Goal: Use online tool/utility: Utilize a website feature to perform a specific function

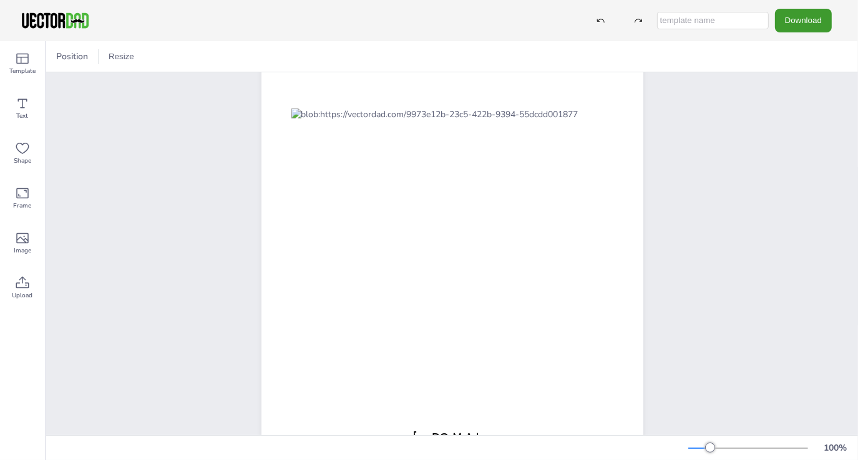
scroll to position [125, 0]
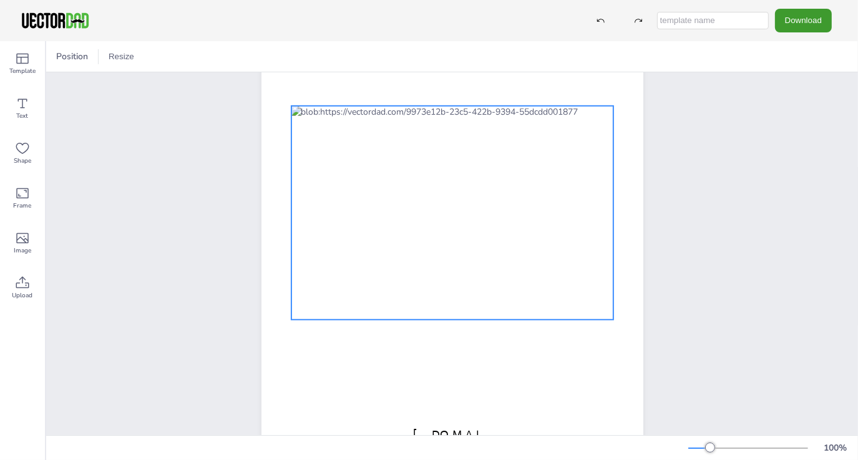
click at [401, 203] on div at bounding box center [452, 213] width 322 height 214
click at [401, 202] on div at bounding box center [452, 213] width 322 height 214
click at [402, 201] on div at bounding box center [452, 213] width 322 height 214
click at [397, 199] on div at bounding box center [452, 213] width 322 height 214
click at [80, 59] on div at bounding box center [81, 56] width 15 height 15
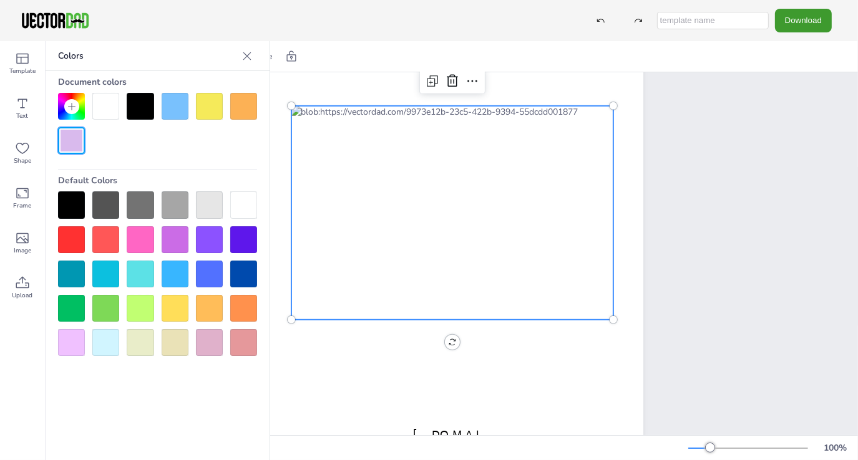
click at [178, 111] on div at bounding box center [175, 106] width 27 height 27
click at [113, 114] on div at bounding box center [105, 106] width 27 height 27
click at [138, 111] on div at bounding box center [140, 106] width 27 height 27
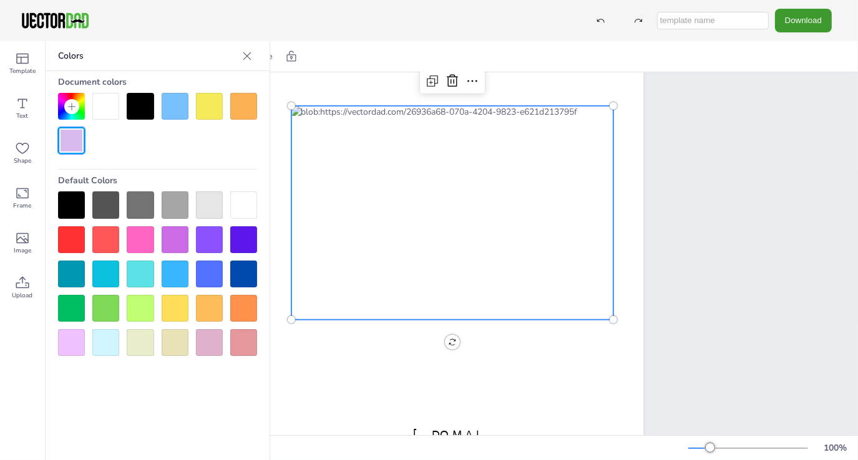
click at [138, 111] on div at bounding box center [140, 106] width 27 height 27
click at [117, 109] on div at bounding box center [105, 106] width 27 height 27
click at [170, 107] on div at bounding box center [175, 106] width 27 height 27
click at [121, 109] on div at bounding box center [157, 123] width 199 height 61
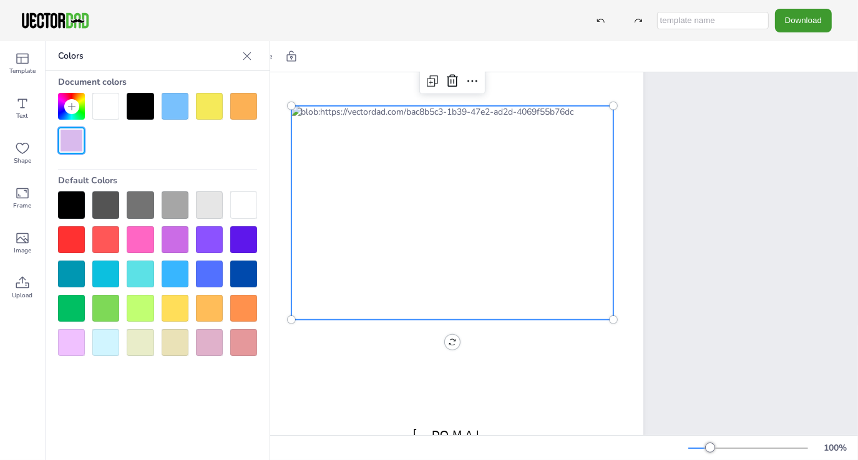
click at [120, 109] on div at bounding box center [157, 123] width 199 height 61
click at [109, 110] on div at bounding box center [105, 106] width 27 height 27
click at [216, 108] on div at bounding box center [209, 106] width 27 height 27
click at [109, 109] on div at bounding box center [105, 106] width 27 height 27
click at [251, 114] on div at bounding box center [243, 106] width 27 height 27
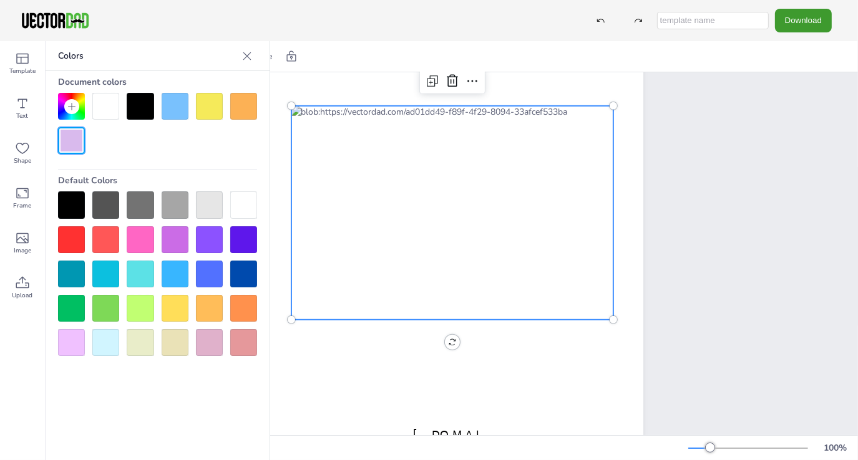
click at [106, 111] on div at bounding box center [105, 106] width 27 height 27
click at [168, 112] on div at bounding box center [175, 106] width 27 height 27
click at [103, 110] on div at bounding box center [105, 106] width 27 height 27
drag, startPoint x: 152, startPoint y: 109, endPoint x: 140, endPoint y: 109, distance: 12.5
click at [150, 109] on div at bounding box center [140, 106] width 27 height 27
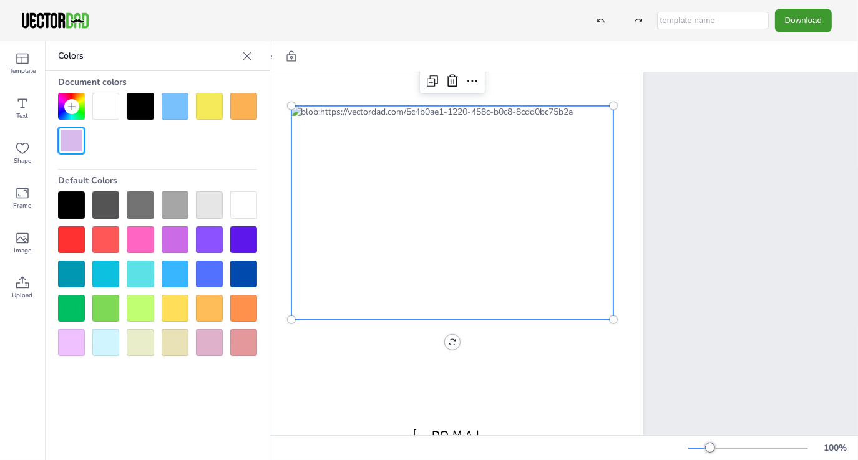
click at [107, 106] on div at bounding box center [105, 106] width 27 height 27
click at [473, 82] on icon at bounding box center [472, 81] width 15 height 15
click at [227, 150] on div at bounding box center [157, 123] width 199 height 61
click at [397, 174] on div at bounding box center [452, 213] width 322 height 214
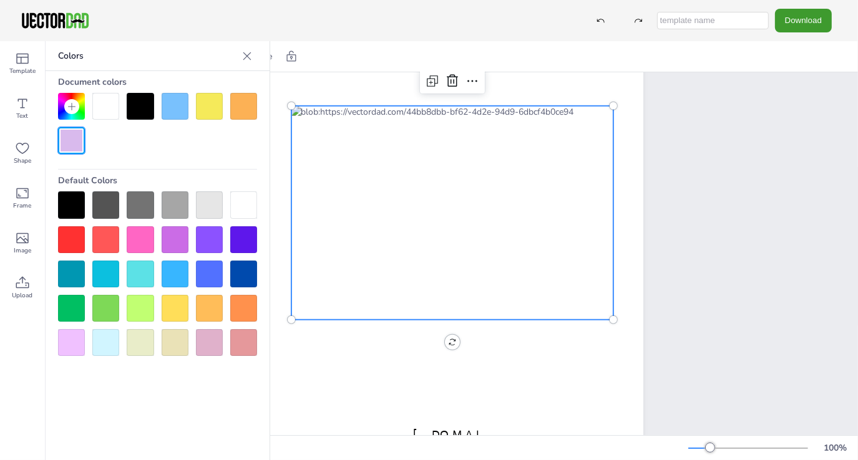
click at [405, 218] on div at bounding box center [452, 213] width 322 height 214
click at [96, 112] on div at bounding box center [105, 106] width 27 height 27
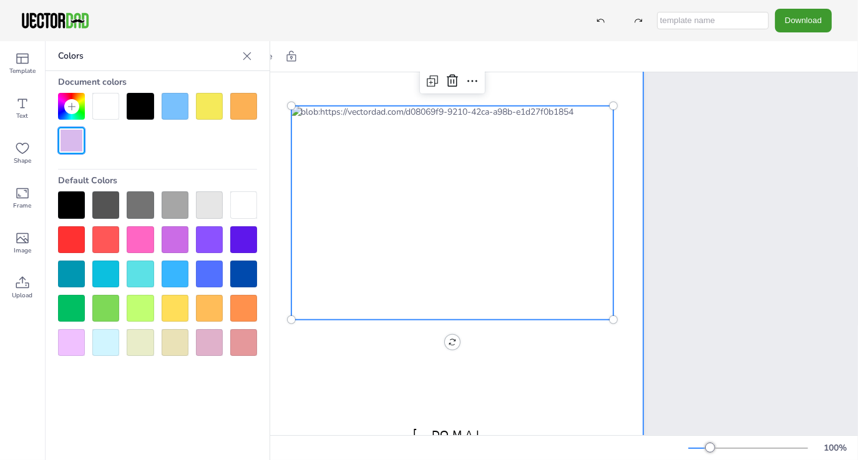
click at [330, 369] on div at bounding box center [452, 212] width 382 height 493
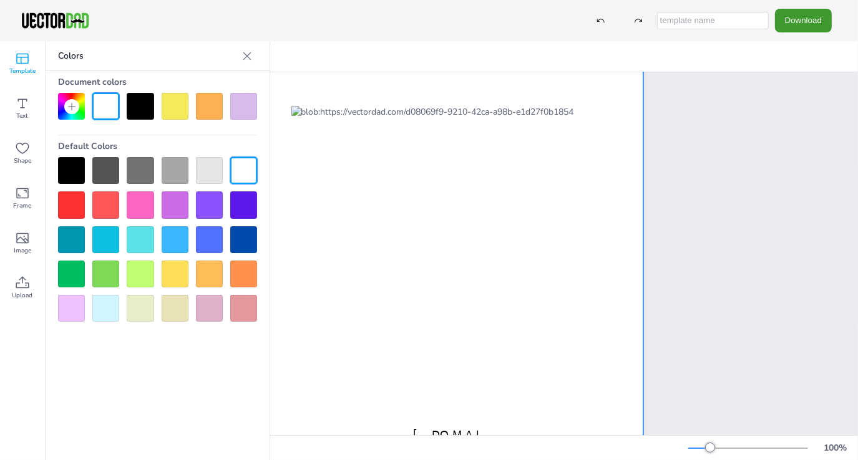
click at [22, 61] on icon at bounding box center [22, 58] width 15 height 15
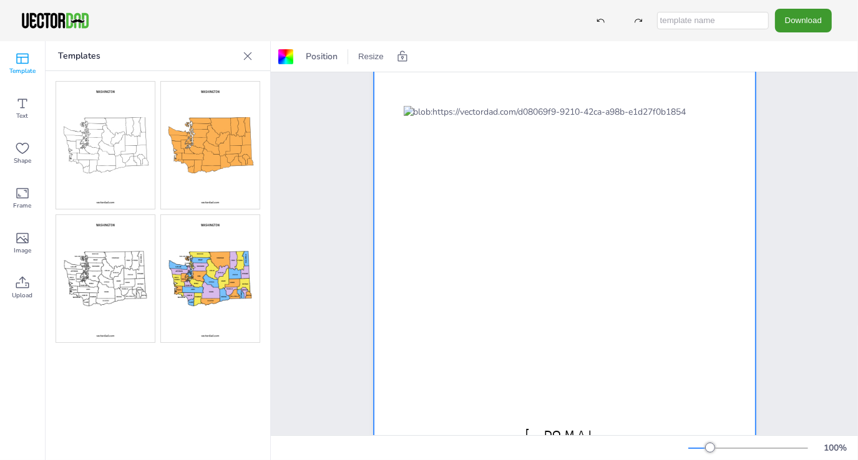
click at [251, 55] on icon at bounding box center [247, 56] width 12 height 12
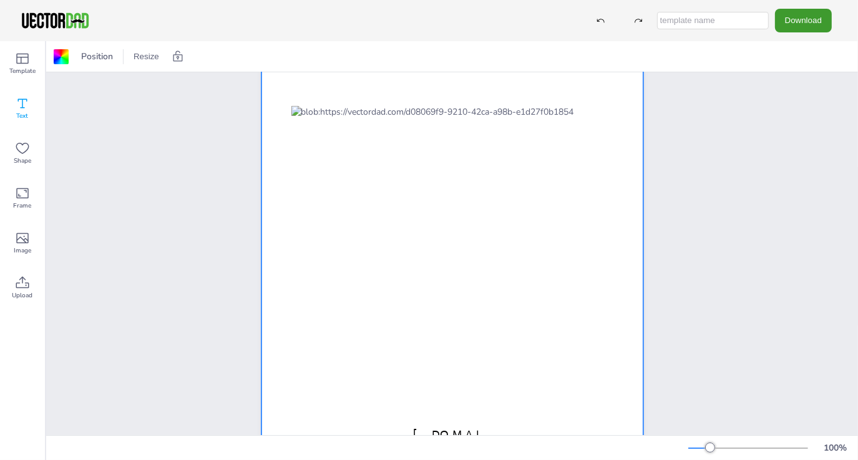
click at [21, 109] on icon at bounding box center [22, 103] width 15 height 15
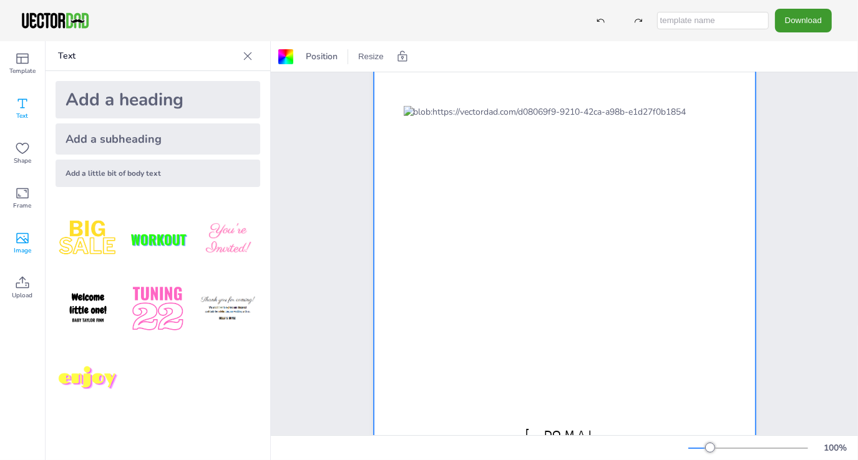
click at [19, 237] on icon at bounding box center [22, 238] width 15 height 15
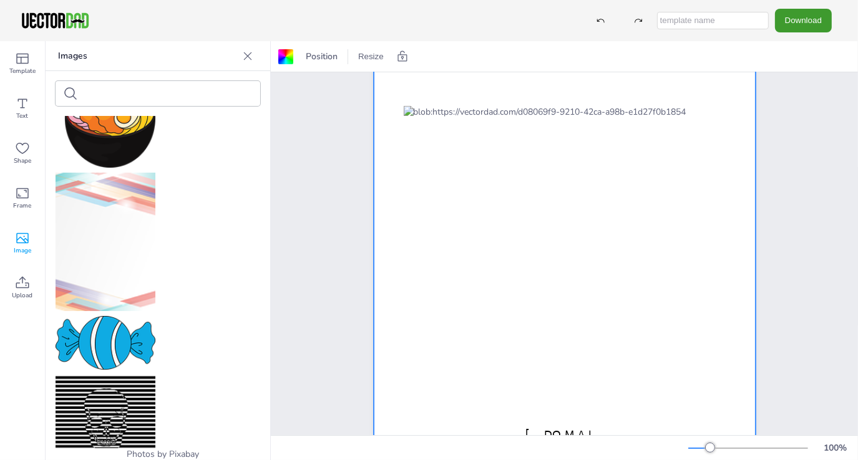
scroll to position [0, 0]
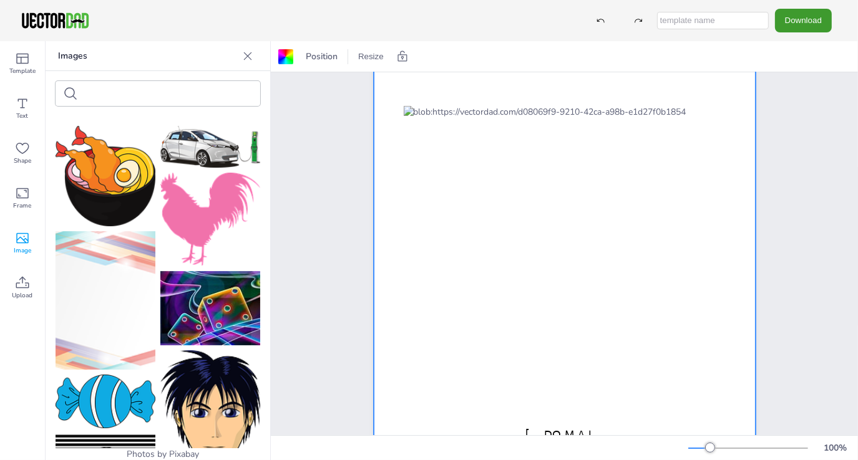
click at [155, 87] on div at bounding box center [158, 93] width 205 height 25
click at [130, 94] on input "text" at bounding box center [135, 93] width 105 height 9
type input "rivian"
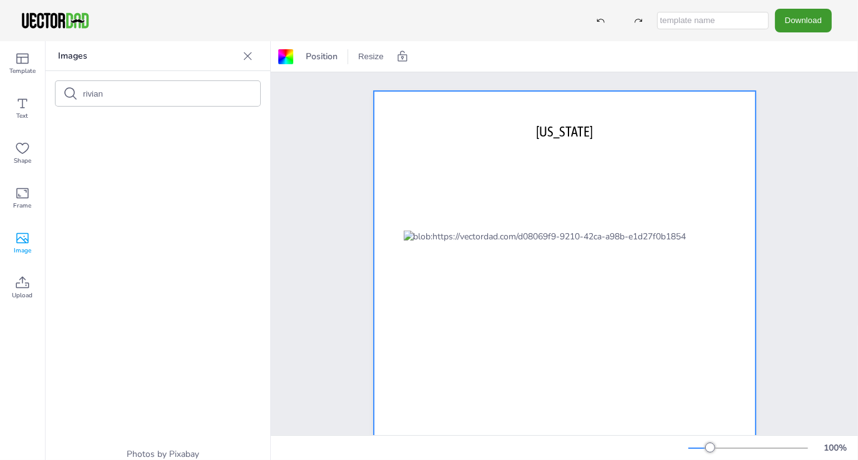
click at [247, 55] on icon at bounding box center [247, 56] width 12 height 12
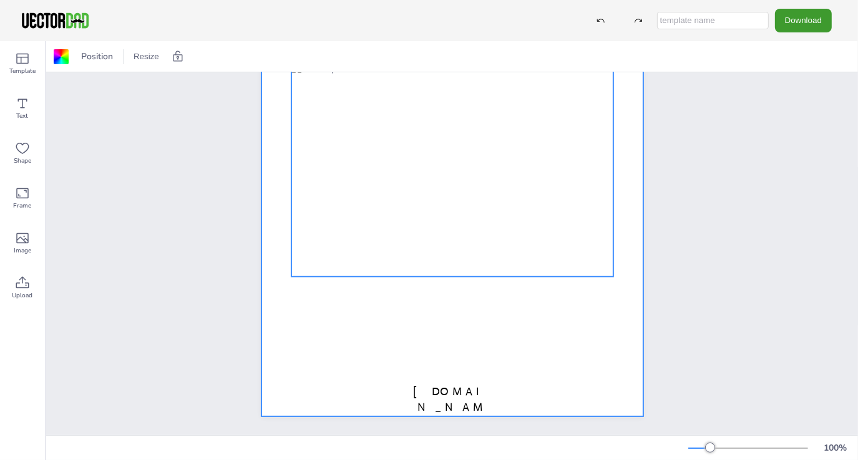
scroll to position [52, 0]
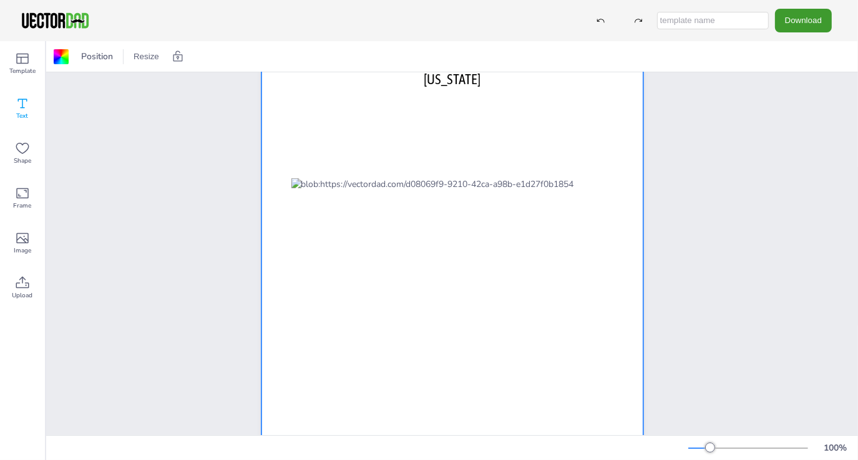
click at [21, 104] on icon at bounding box center [22, 103] width 15 height 15
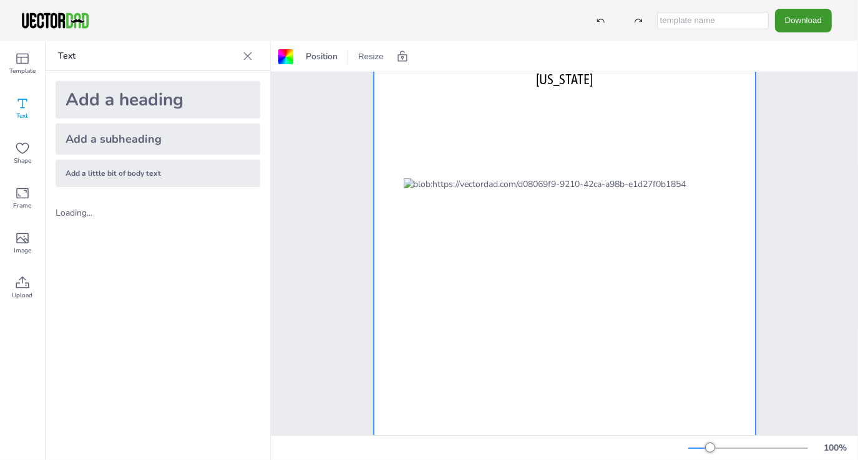
click at [148, 105] on div "Add a heading" at bounding box center [158, 99] width 205 height 37
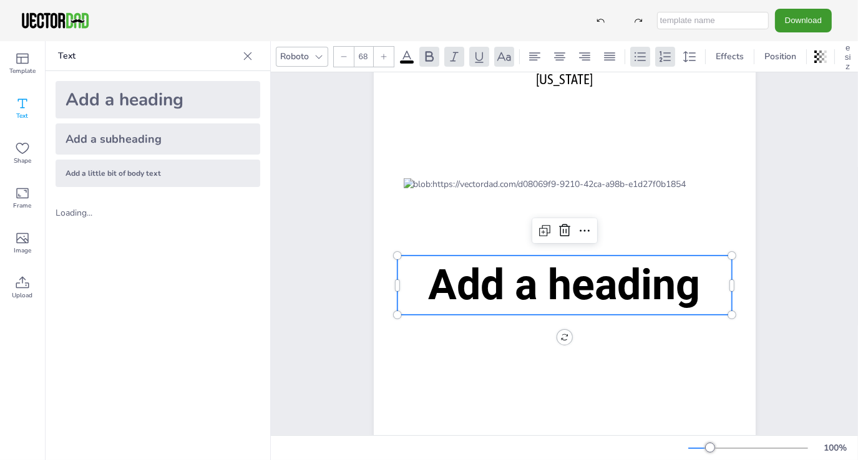
click at [186, 100] on div "Add a heading" at bounding box center [158, 99] width 205 height 37
type input "--"
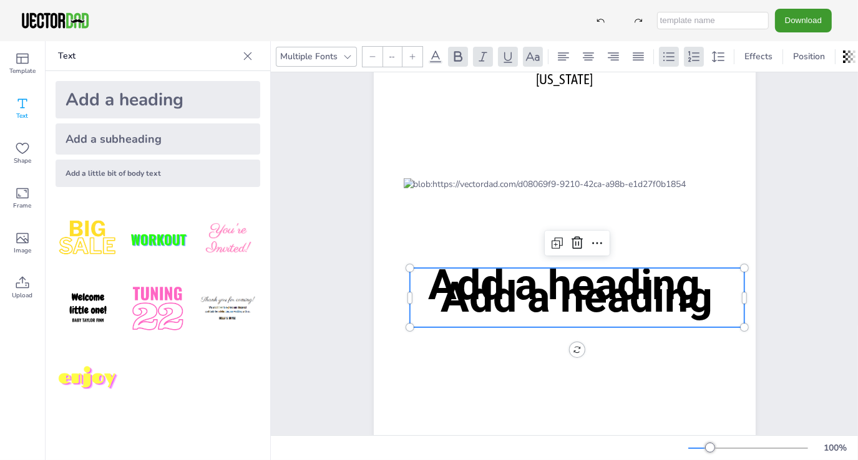
click at [523, 289] on span "Add a heading" at bounding box center [576, 298] width 272 height 50
click at [247, 57] on icon at bounding box center [247, 56] width 12 height 12
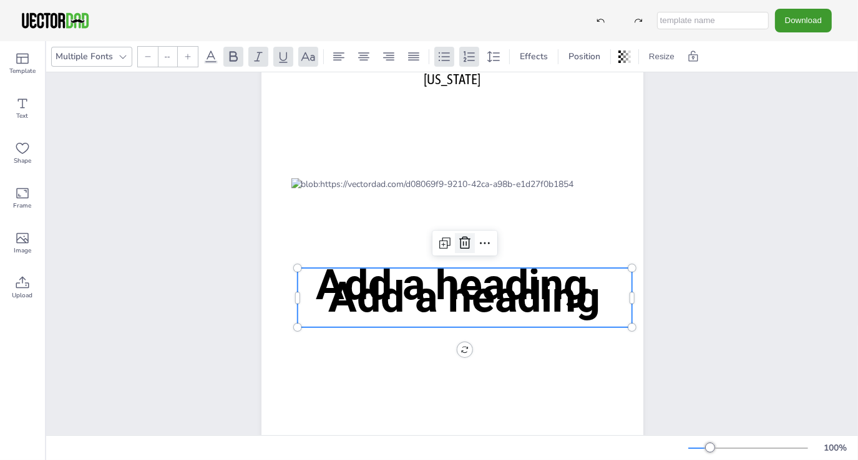
click at [462, 244] on icon at bounding box center [464, 243] width 15 height 15
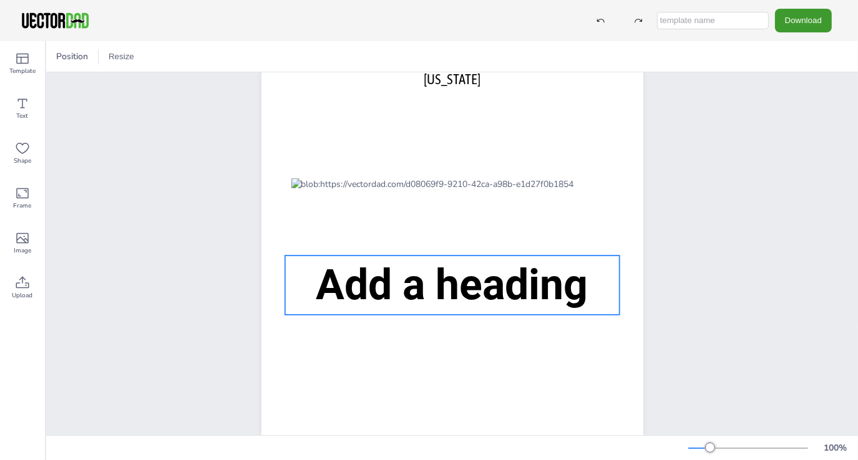
click at [458, 289] on span "Add a heading" at bounding box center [452, 285] width 272 height 50
click at [577, 289] on span "Add a heading" at bounding box center [452, 285] width 272 height 50
click at [573, 288] on span "Add a heading" at bounding box center [452, 285] width 272 height 50
click at [536, 291] on span "Add a heading" at bounding box center [452, 285] width 272 height 50
click at [565, 286] on span "Add a heading" at bounding box center [452, 285] width 272 height 50
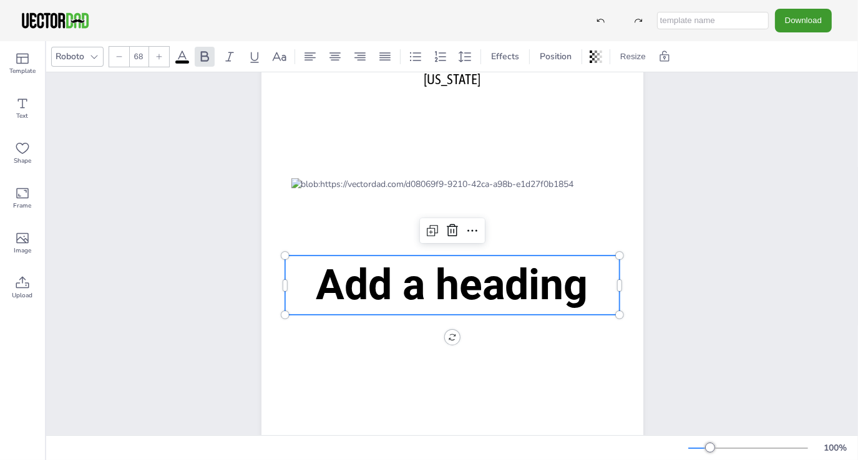
click at [565, 286] on span "Add a heading" at bounding box center [452, 285] width 272 height 50
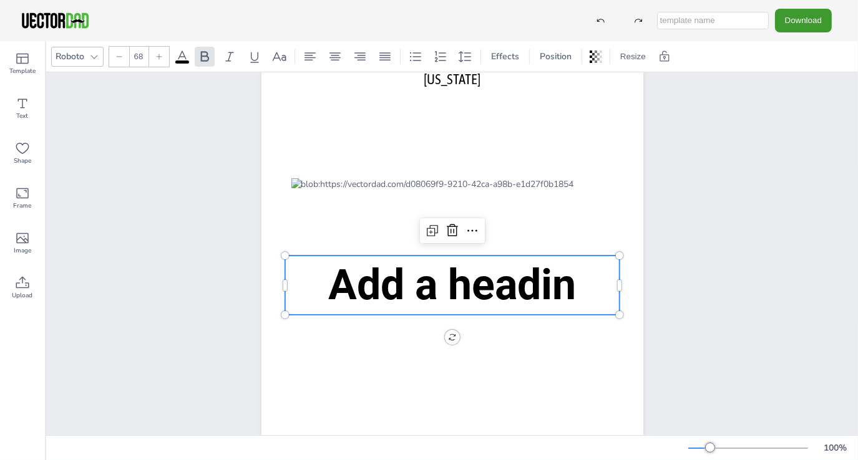
scroll to position [0, 0]
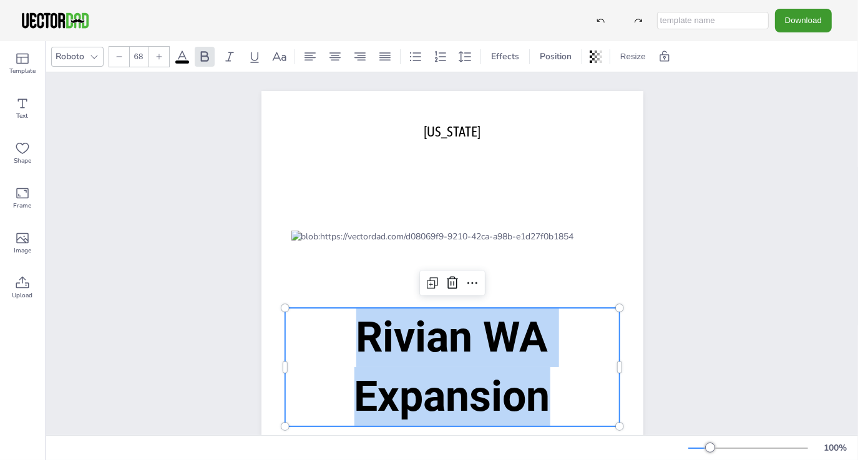
drag, startPoint x: 535, startPoint y: 398, endPoint x: 361, endPoint y: 343, distance: 181.9
click at [361, 342] on span "Rivian WA Expansion" at bounding box center [452, 366] width 196 height 109
click at [122, 56] on icon at bounding box center [118, 56] width 7 height 7
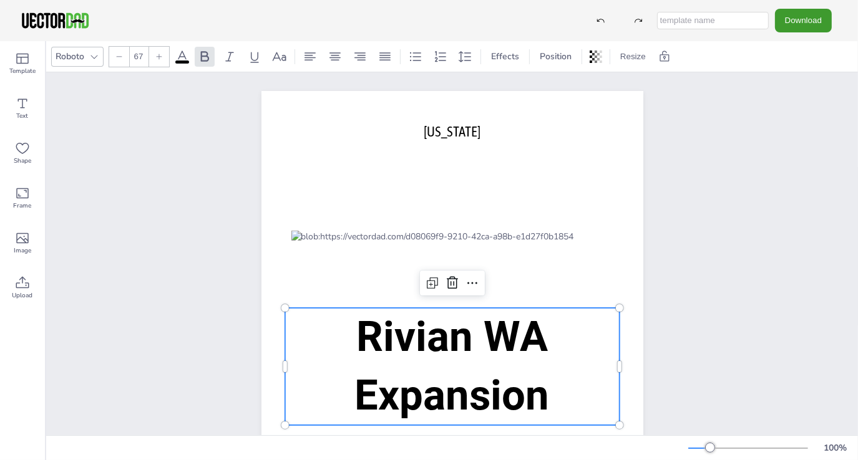
click at [122, 56] on icon at bounding box center [118, 56] width 7 height 7
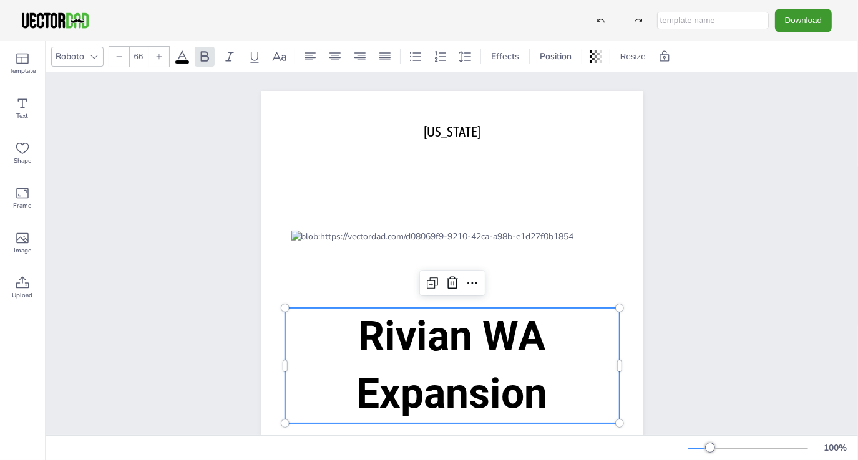
click at [122, 56] on icon at bounding box center [118, 56] width 7 height 7
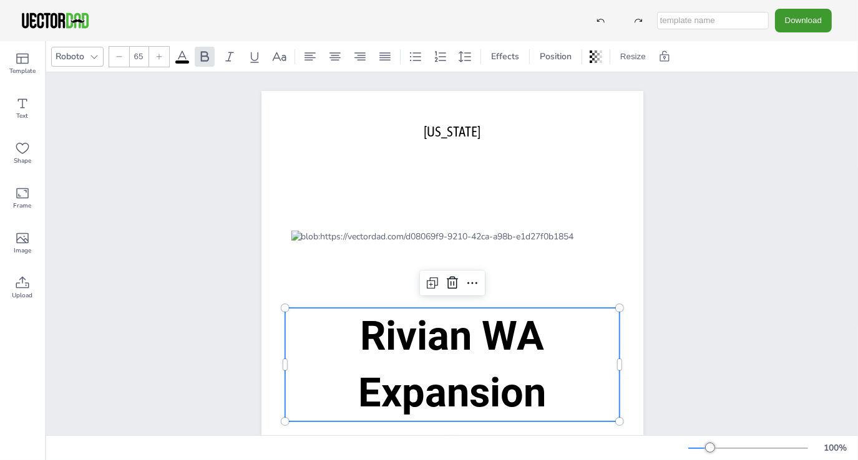
click at [122, 56] on icon at bounding box center [118, 56] width 7 height 7
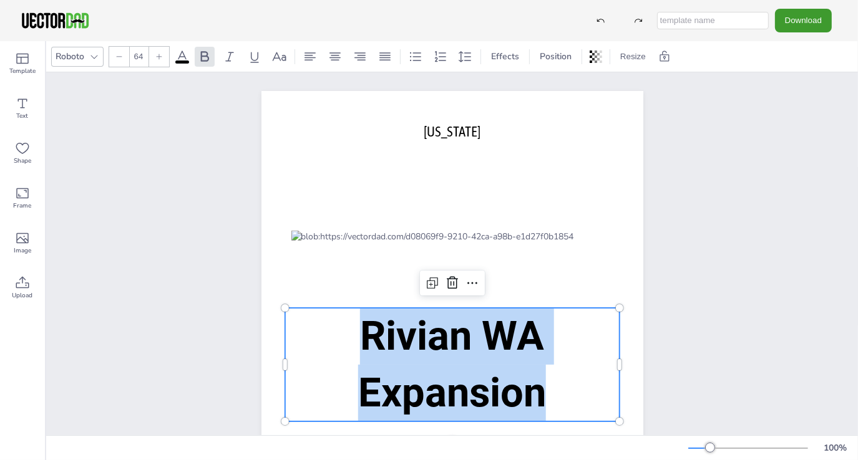
click at [122, 56] on icon at bounding box center [118, 56] width 7 height 7
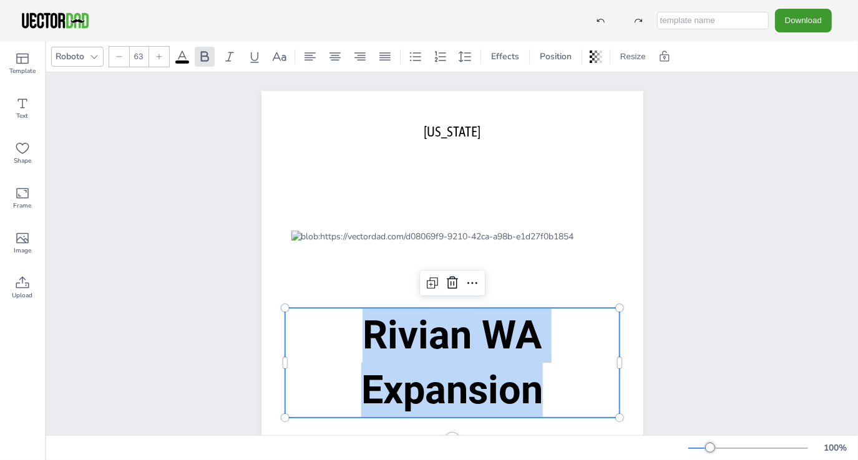
click at [122, 56] on icon at bounding box center [118, 56] width 7 height 7
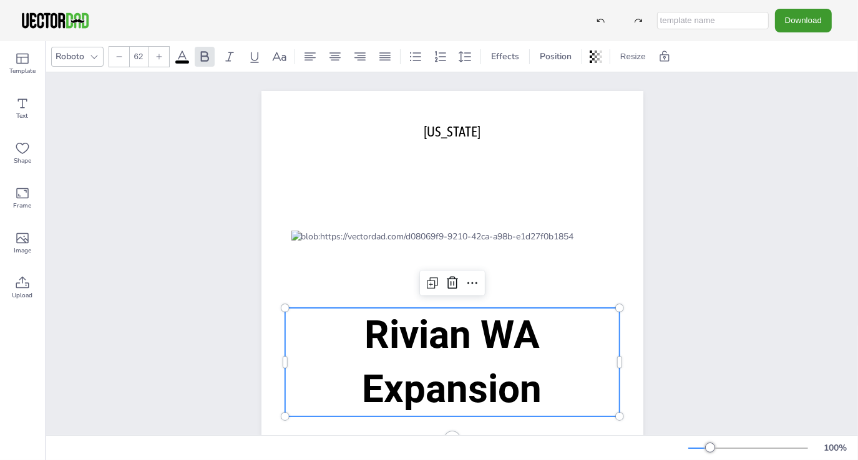
click at [122, 56] on icon at bounding box center [118, 56] width 7 height 7
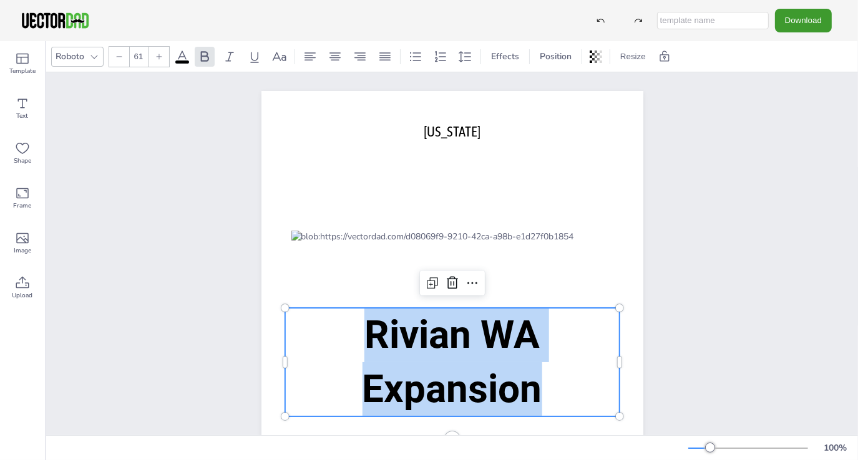
click at [122, 56] on icon at bounding box center [118, 56] width 7 height 7
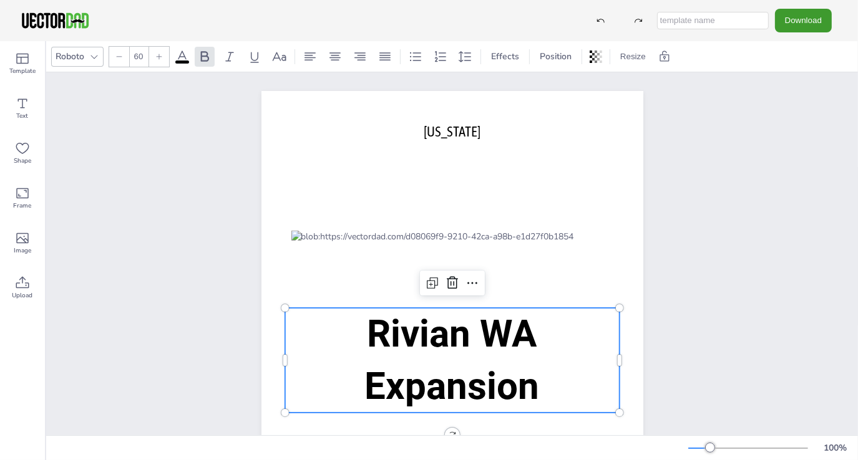
click at [122, 56] on icon at bounding box center [118, 56] width 7 height 7
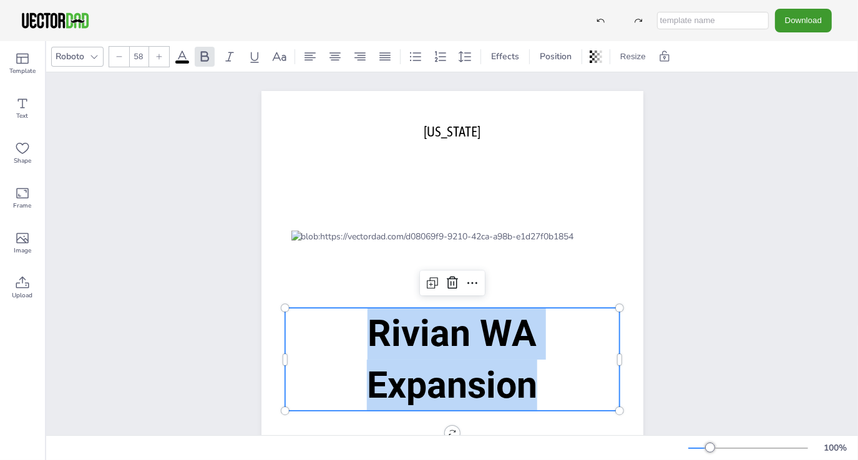
click at [122, 56] on icon at bounding box center [118, 56] width 7 height 7
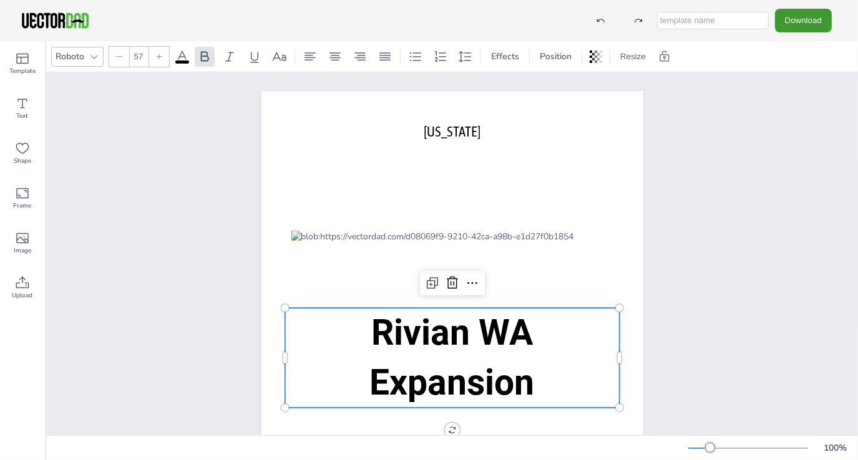
click at [122, 56] on icon at bounding box center [118, 56] width 7 height 7
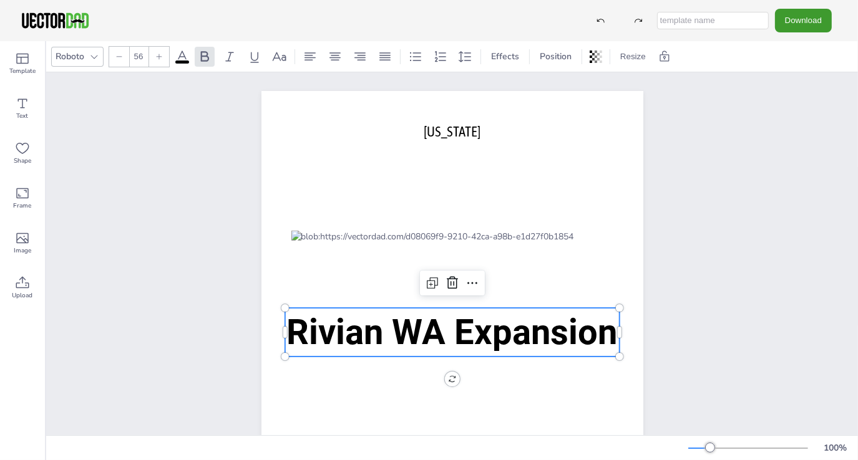
click at [122, 56] on icon at bounding box center [118, 56] width 7 height 7
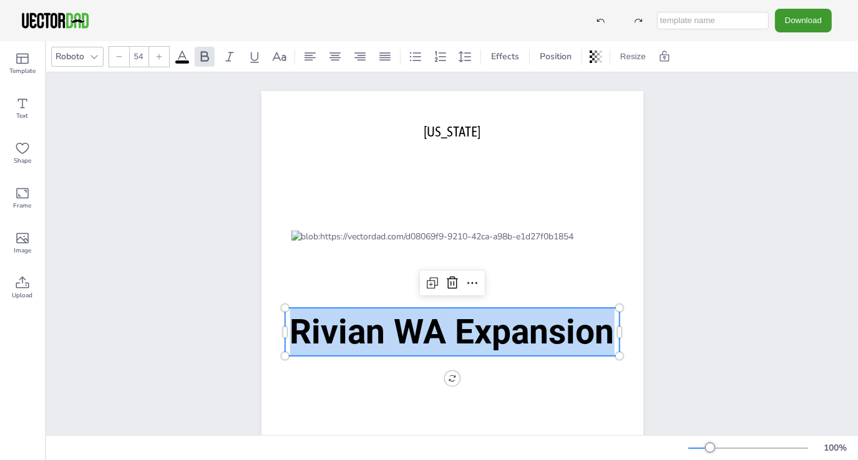
click at [122, 56] on icon at bounding box center [118, 56] width 7 height 7
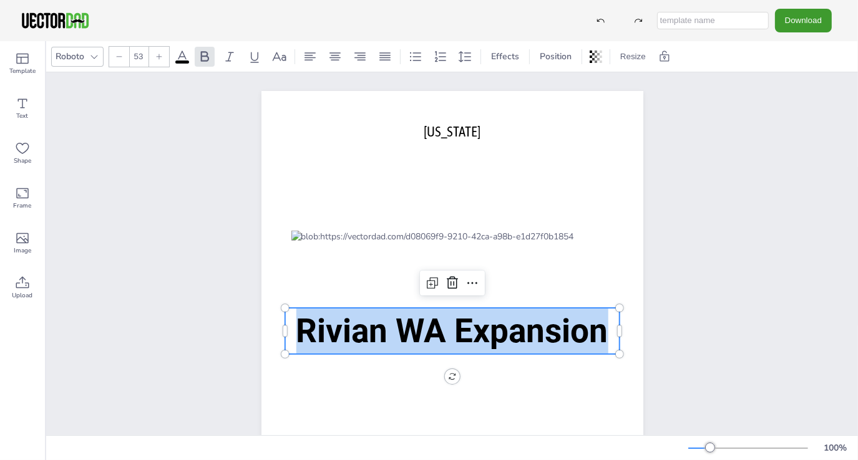
click at [122, 56] on icon at bounding box center [118, 56] width 7 height 7
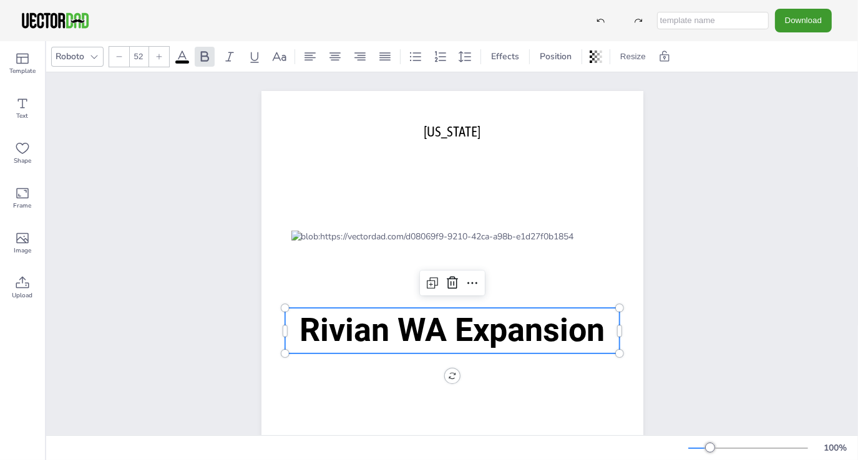
click at [122, 56] on icon at bounding box center [118, 56] width 7 height 7
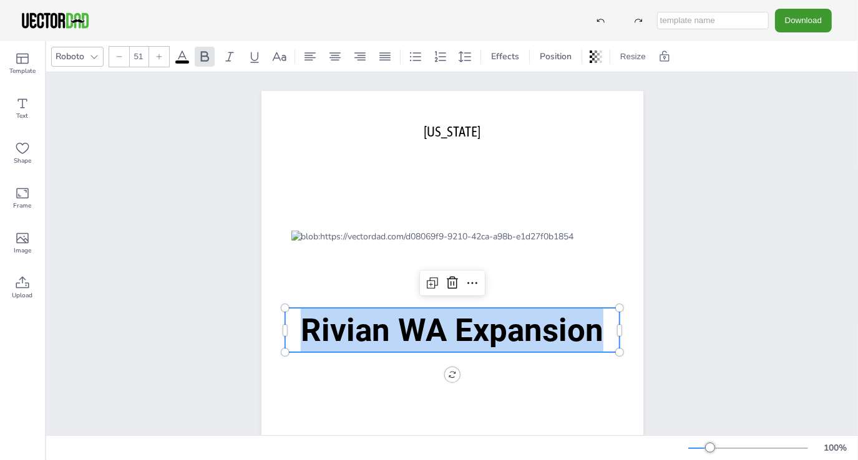
click at [122, 56] on icon at bounding box center [118, 56] width 7 height 7
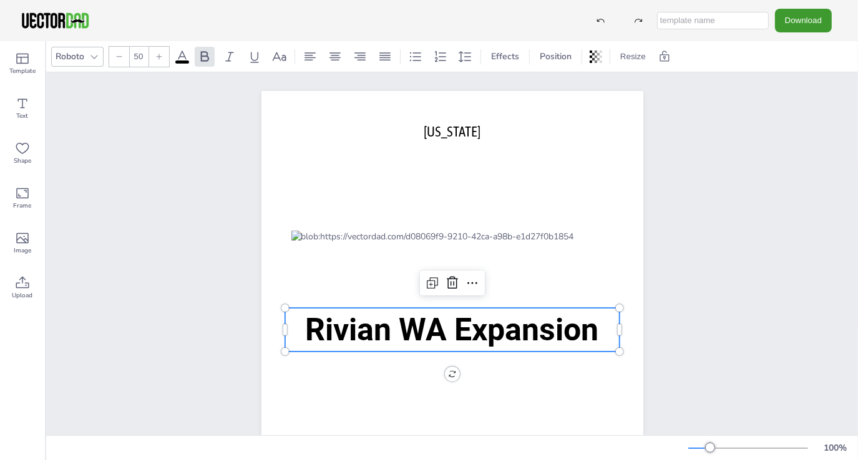
click at [122, 56] on icon at bounding box center [118, 56] width 7 height 7
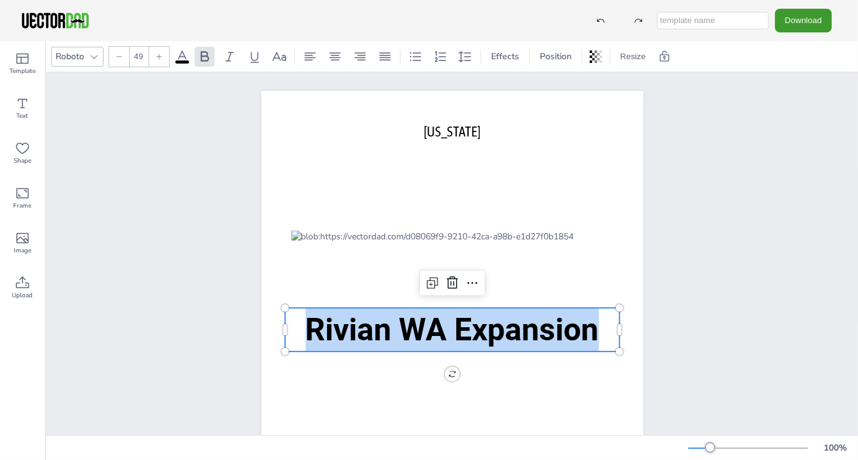
click at [122, 56] on icon at bounding box center [118, 56] width 7 height 7
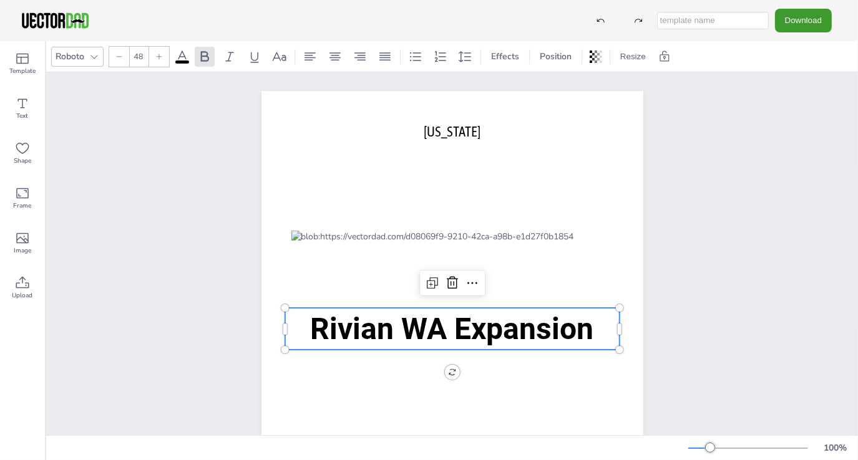
click at [122, 56] on icon at bounding box center [118, 56] width 7 height 7
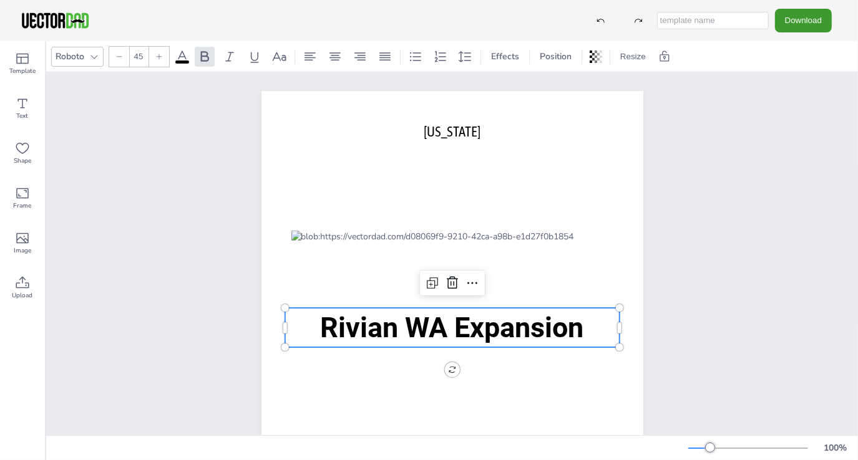
click at [122, 56] on icon at bounding box center [118, 56] width 7 height 7
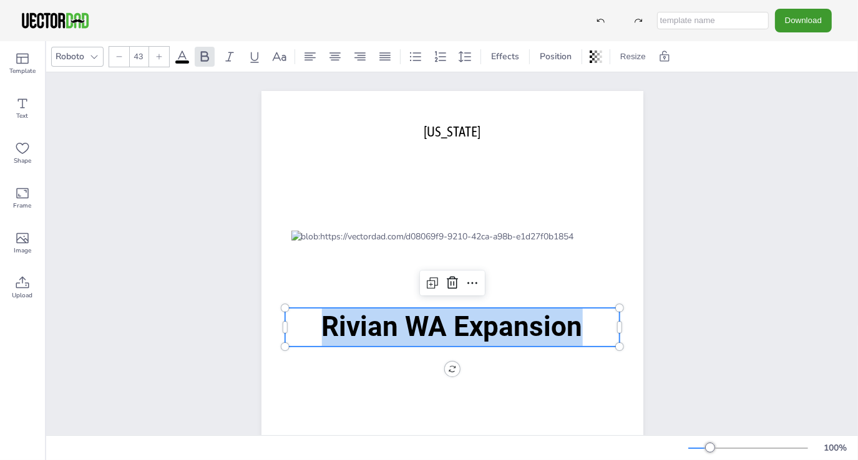
click at [122, 56] on icon at bounding box center [118, 56] width 7 height 7
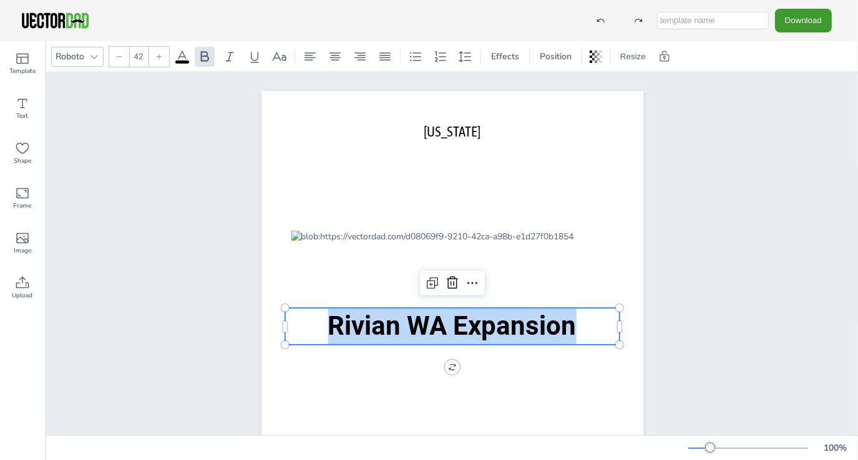
click at [122, 56] on icon at bounding box center [118, 56] width 7 height 7
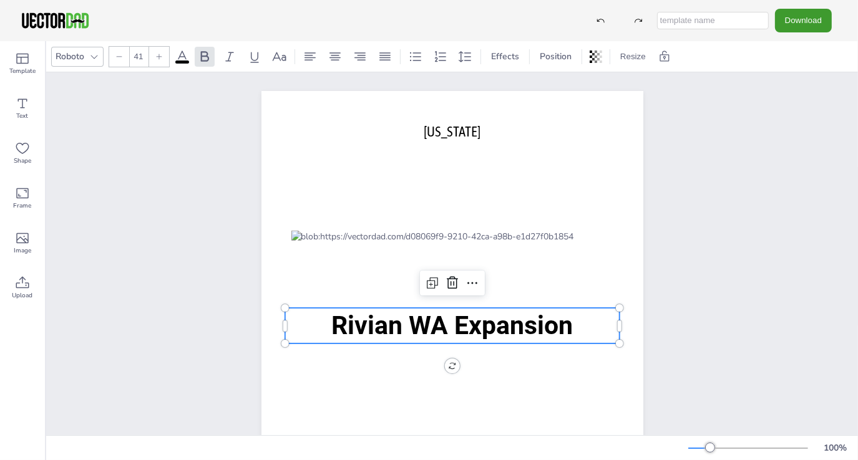
click at [122, 56] on icon at bounding box center [118, 56] width 7 height 7
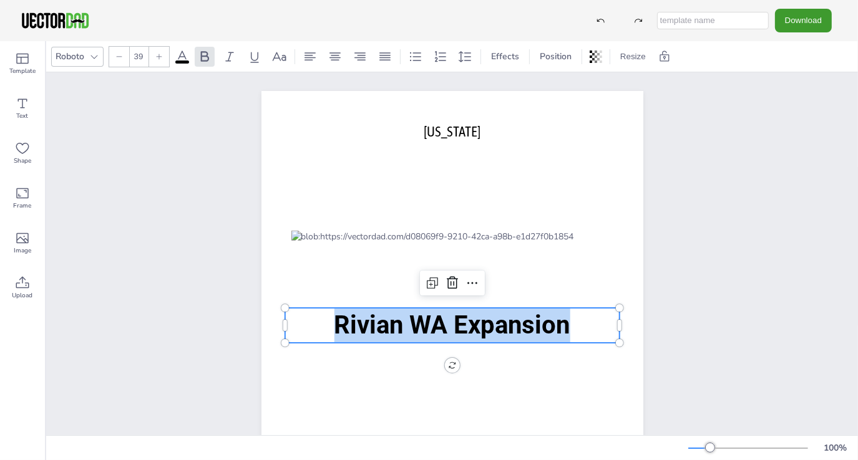
click at [122, 56] on icon at bounding box center [118, 56] width 7 height 7
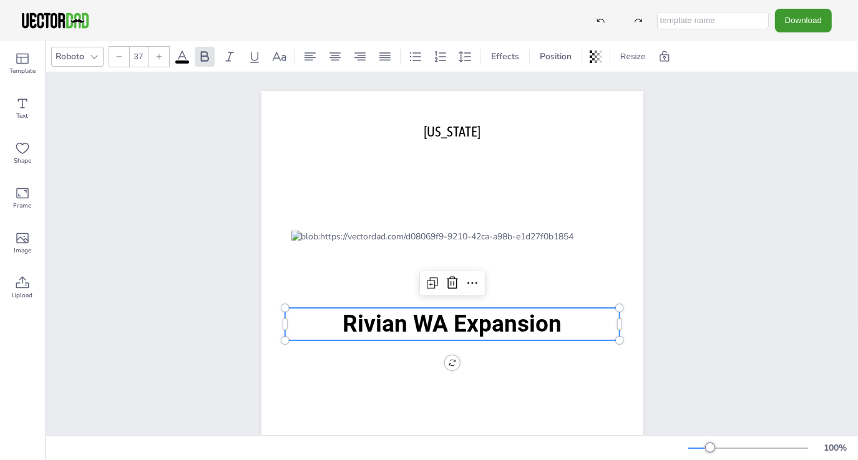
click at [122, 56] on icon at bounding box center [118, 56] width 7 height 7
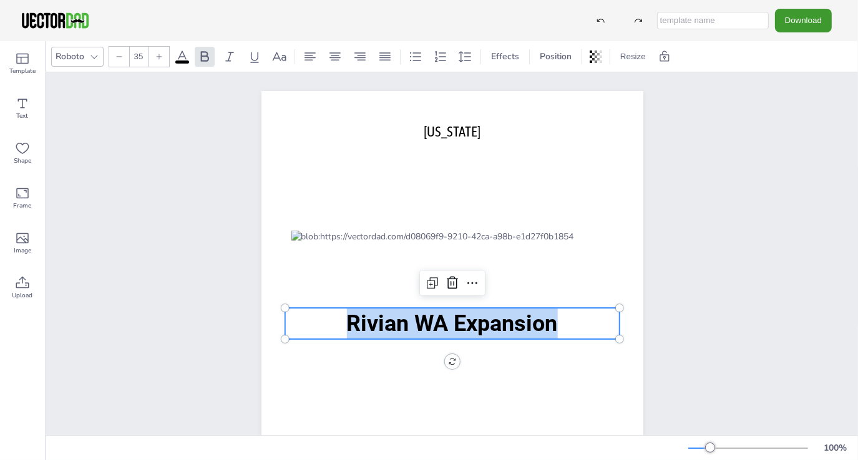
click at [122, 56] on icon at bounding box center [118, 56] width 7 height 7
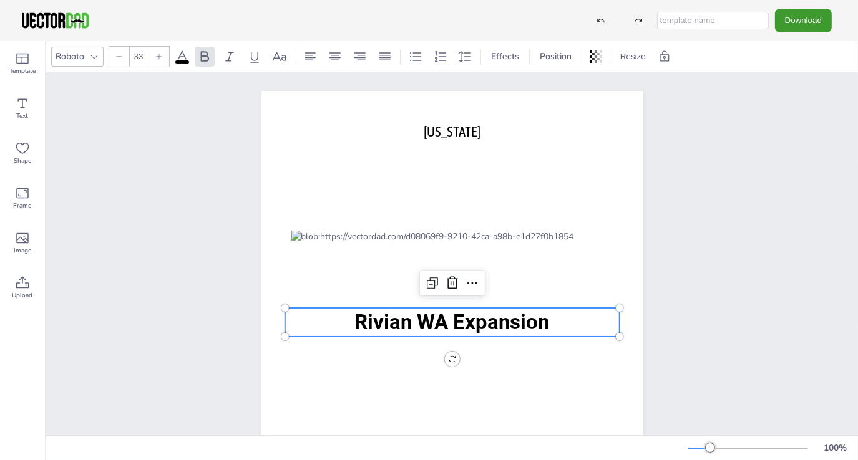
click at [122, 56] on icon at bounding box center [118, 56] width 7 height 7
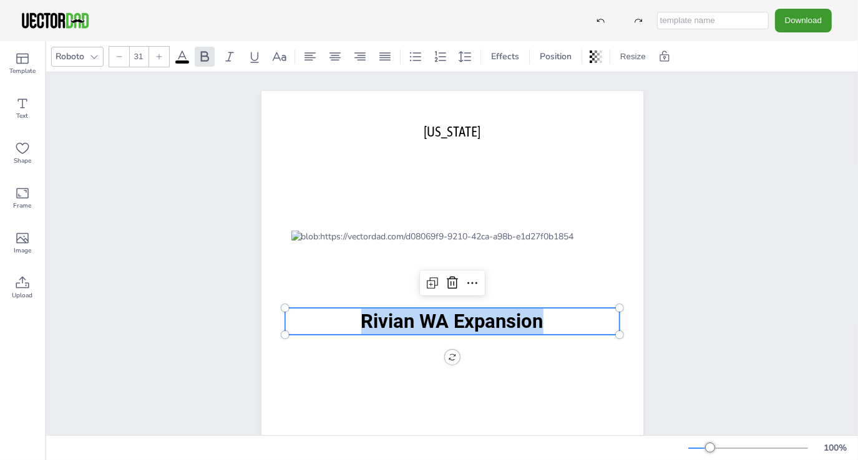
click at [122, 56] on icon at bounding box center [118, 56] width 7 height 7
type input "30"
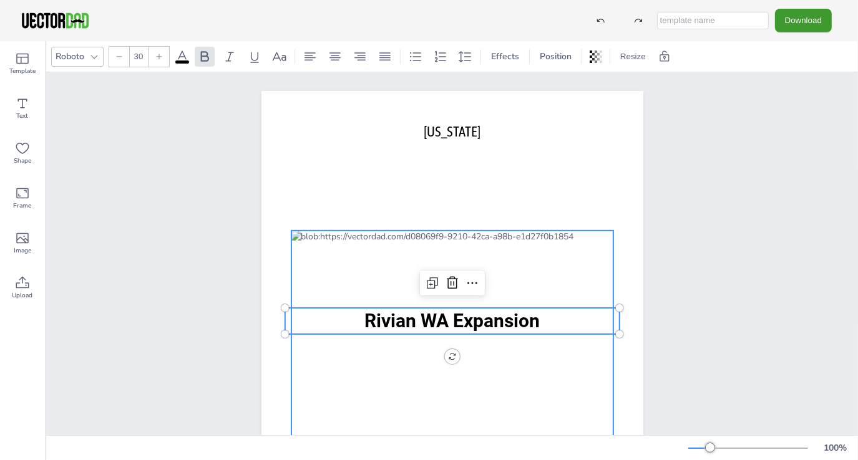
click at [331, 168] on div at bounding box center [452, 337] width 382 height 493
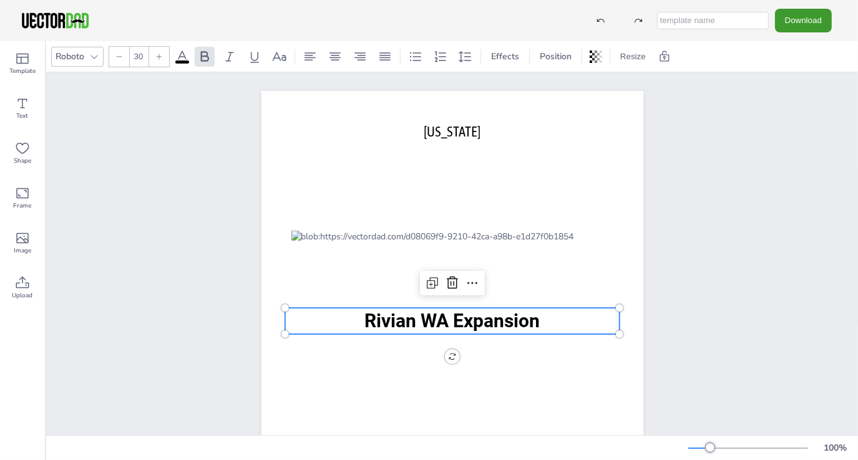
click at [372, 319] on span "Rivian WA Expansion" at bounding box center [451, 321] width 175 height 22
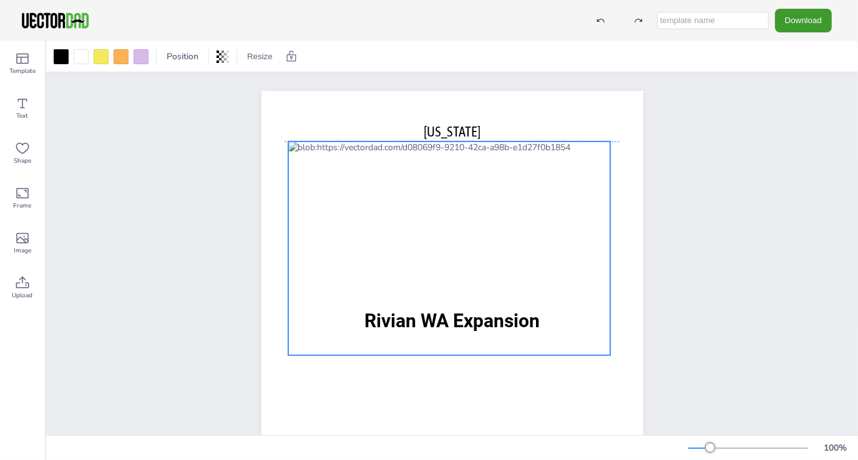
drag, startPoint x: 582, startPoint y: 307, endPoint x: 570, endPoint y: 221, distance: 86.9
click at [576, 218] on div at bounding box center [449, 249] width 322 height 214
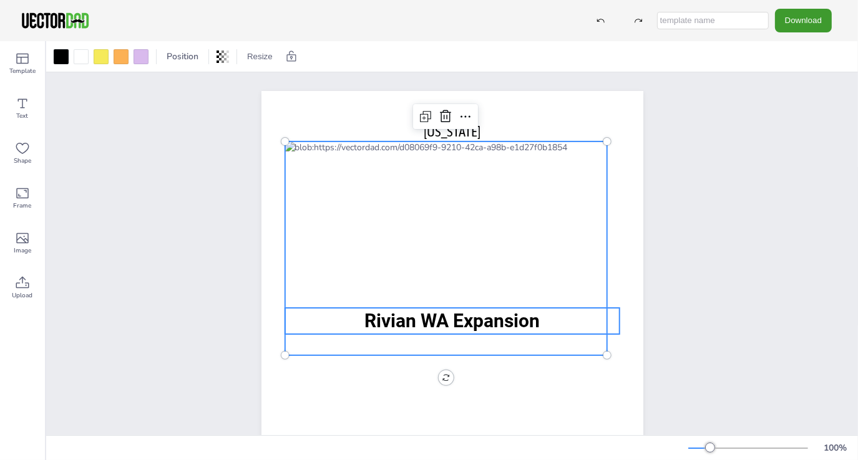
click at [516, 321] on span "Rivian WA Expansion" at bounding box center [451, 321] width 175 height 22
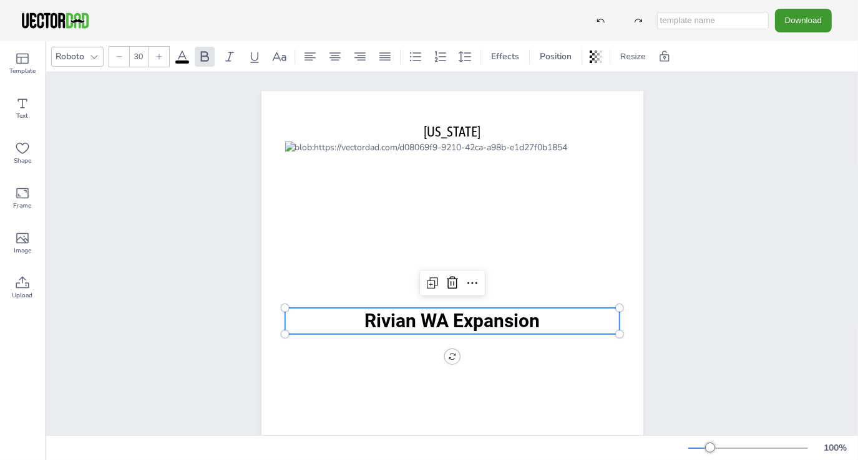
click at [443, 355] on div "[DOMAIN_NAME] [US_STATE][PERSON_NAME] WA Expansion" at bounding box center [452, 337] width 382 height 493
click at [447, 358] on div "[DOMAIN_NAME] [US_STATE][PERSON_NAME] WA Expansion 0 °" at bounding box center [452, 337] width 382 height 493
click at [447, 358] on div "[DOMAIN_NAME] [US_STATE][PERSON_NAME] WA Expansion" at bounding box center [452, 337] width 382 height 493
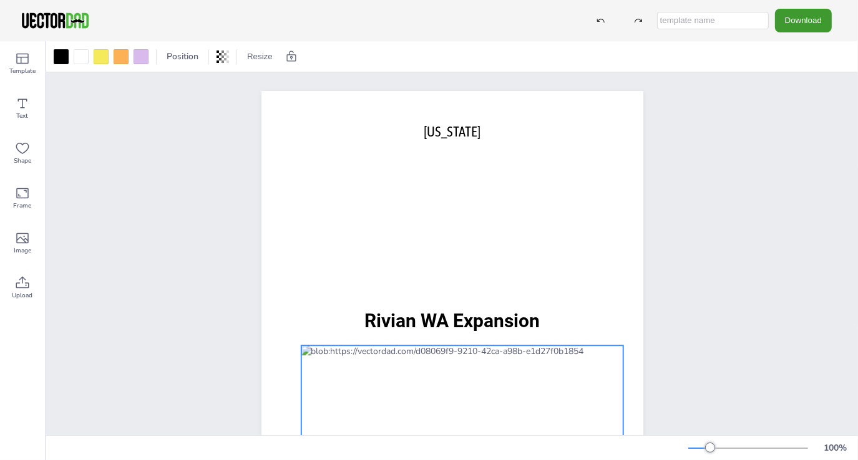
drag, startPoint x: 450, startPoint y: 191, endPoint x: 467, endPoint y: 396, distance: 205.8
click at [467, 396] on div at bounding box center [462, 453] width 322 height 214
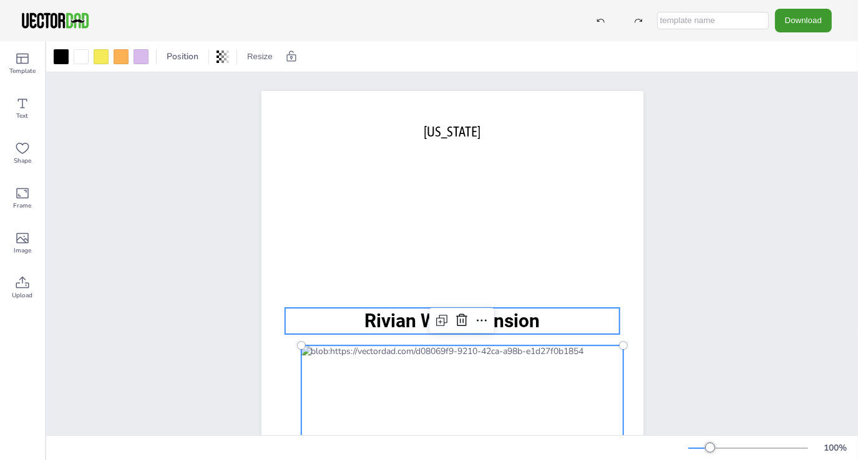
click at [412, 317] on span "Rivian WA Expansion" at bounding box center [451, 321] width 175 height 22
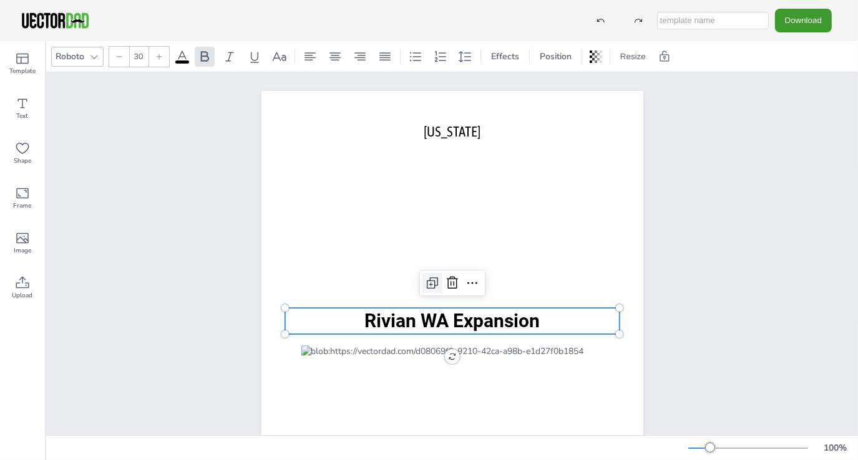
click at [426, 284] on icon at bounding box center [432, 283] width 15 height 15
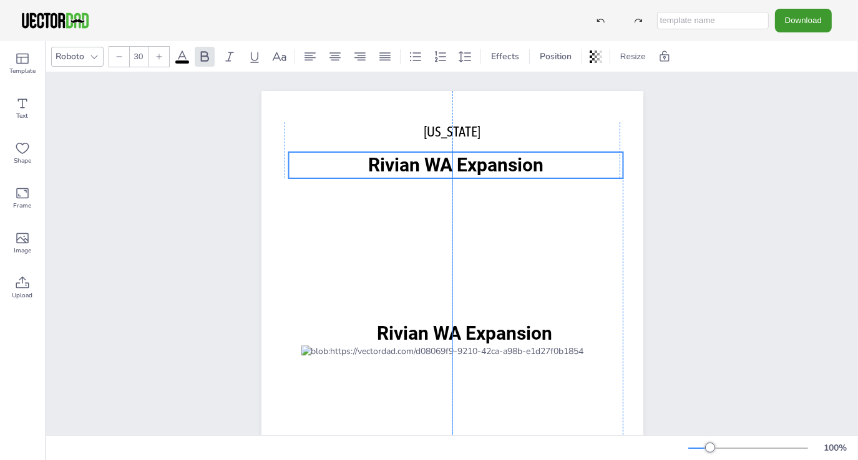
drag, startPoint x: 390, startPoint y: 319, endPoint x: 391, endPoint y: 170, distance: 149.7
click at [391, 170] on span "Rivian WA Expansion" at bounding box center [455, 165] width 175 height 22
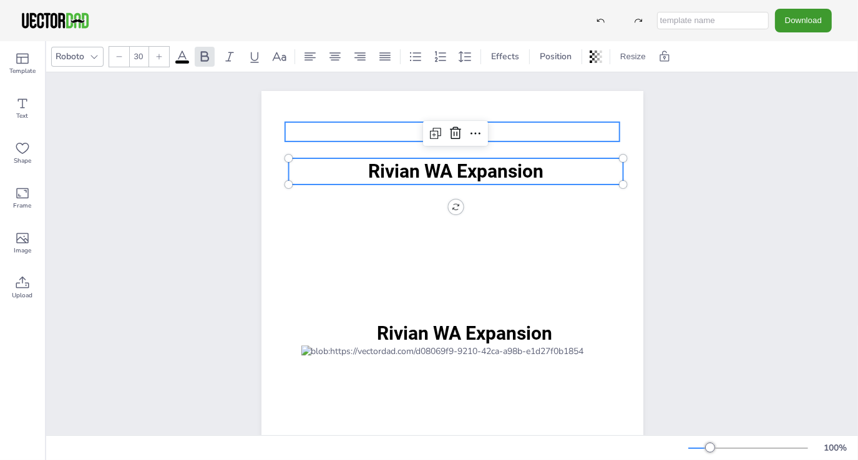
type input "22"
click at [395, 131] on p "[US_STATE]" at bounding box center [451, 131] width 334 height 19
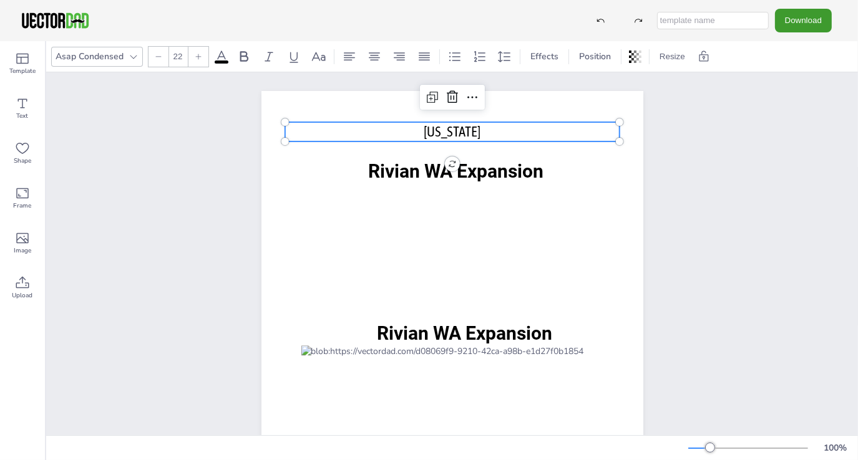
click at [452, 96] on icon at bounding box center [452, 97] width 15 height 15
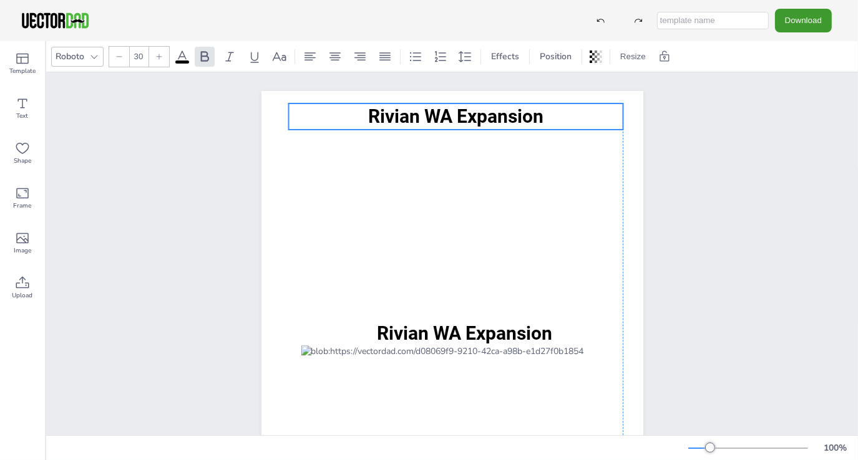
drag, startPoint x: 442, startPoint y: 167, endPoint x: 443, endPoint y: 112, distance: 54.3
click at [443, 112] on span "Rivian WA Expansion" at bounding box center [455, 116] width 175 height 22
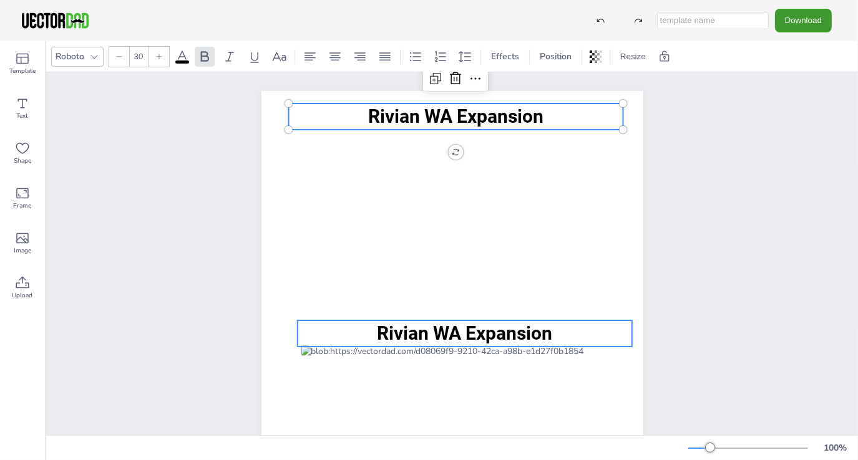
type input "30"
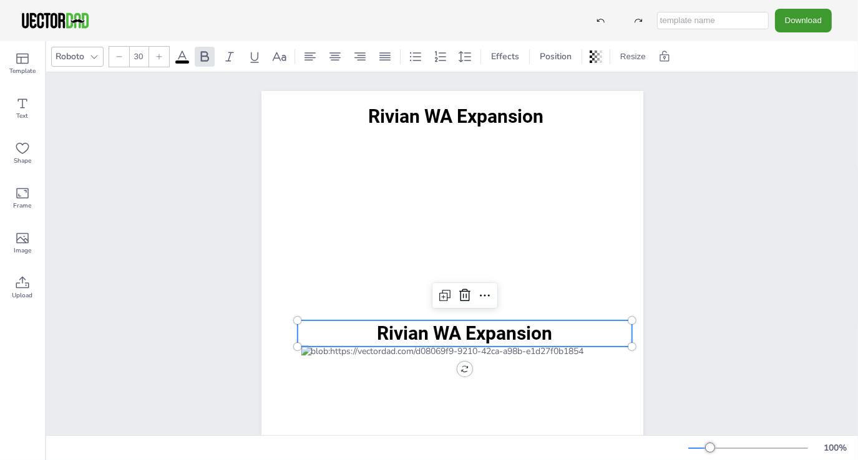
click at [470, 324] on span "Rivian WA Expansion" at bounding box center [464, 333] width 175 height 22
click at [463, 299] on icon at bounding box center [464, 295] width 11 height 12
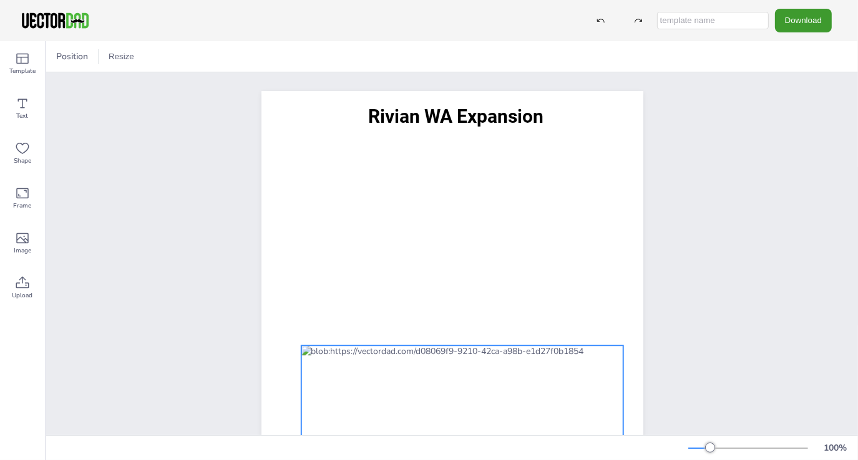
click at [481, 379] on div at bounding box center [462, 453] width 322 height 214
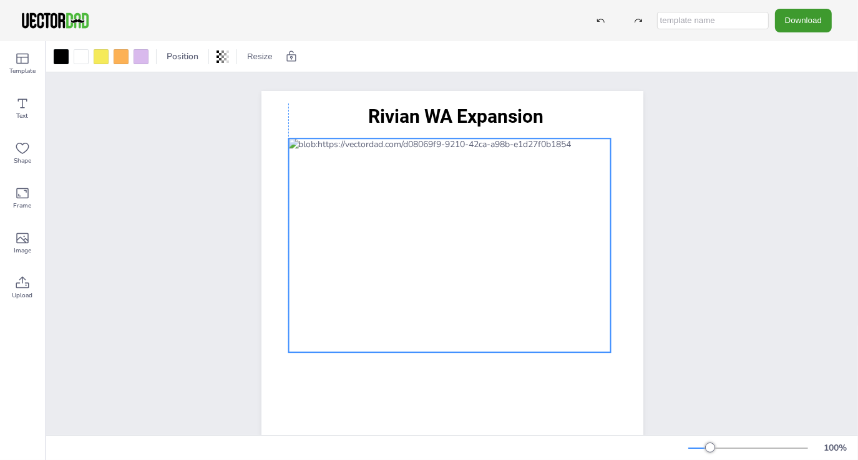
drag, startPoint x: 479, startPoint y: 303, endPoint x: 467, endPoint y: 170, distance: 134.1
click at [467, 170] on div at bounding box center [449, 245] width 322 height 214
click at [154, 190] on div "[DOMAIN_NAME] Rivian WA Expansion" at bounding box center [451, 337] width 811 height 531
click at [493, 176] on div at bounding box center [449, 245] width 322 height 214
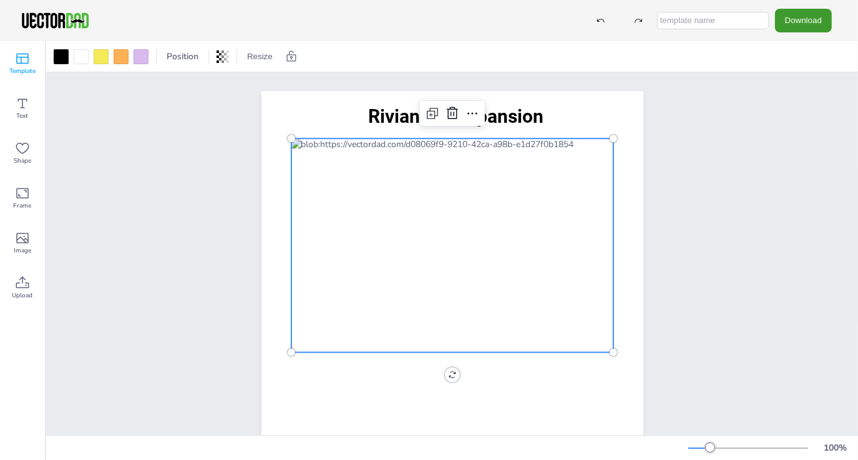
click at [26, 59] on icon at bounding box center [22, 58] width 15 height 15
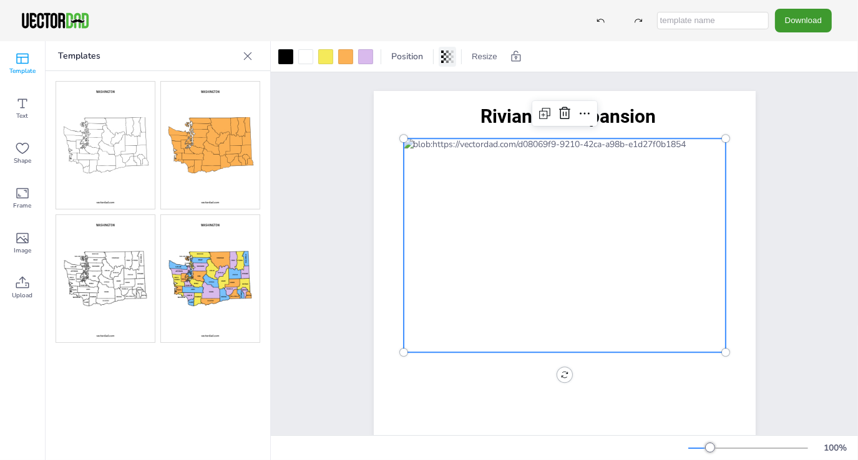
click at [447, 59] on icon at bounding box center [447, 57] width 12 height 12
click at [328, 112] on div "[DOMAIN_NAME] Rivian WA Expansion" at bounding box center [564, 337] width 489 height 531
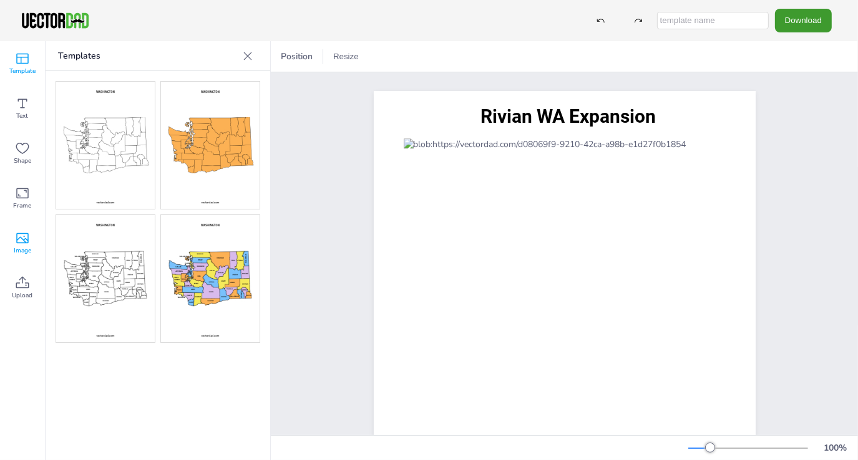
click at [26, 231] on icon at bounding box center [22, 238] width 15 height 15
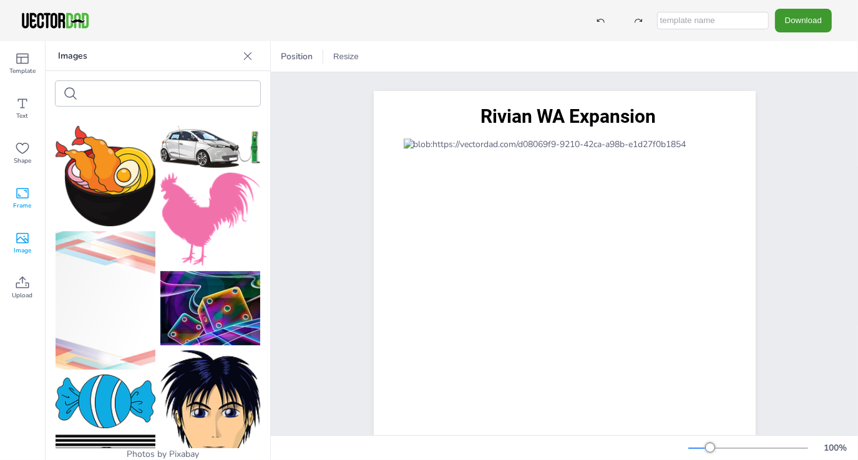
click at [15, 197] on icon at bounding box center [22, 193] width 15 height 15
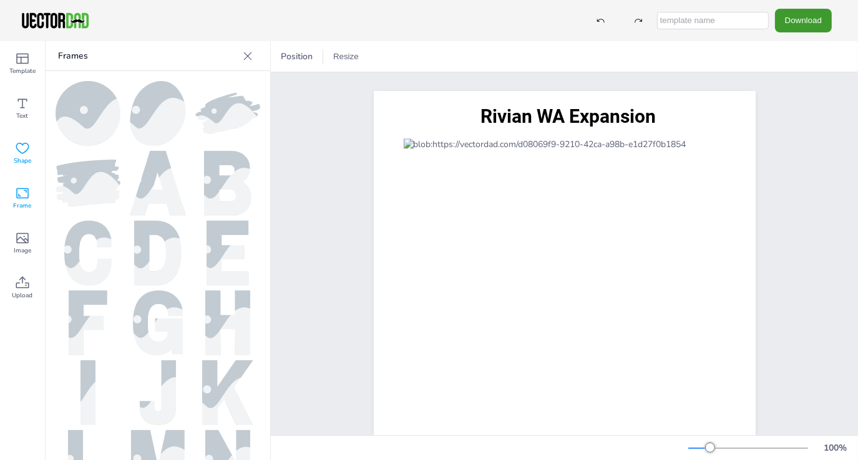
click at [17, 141] on icon at bounding box center [22, 148] width 15 height 15
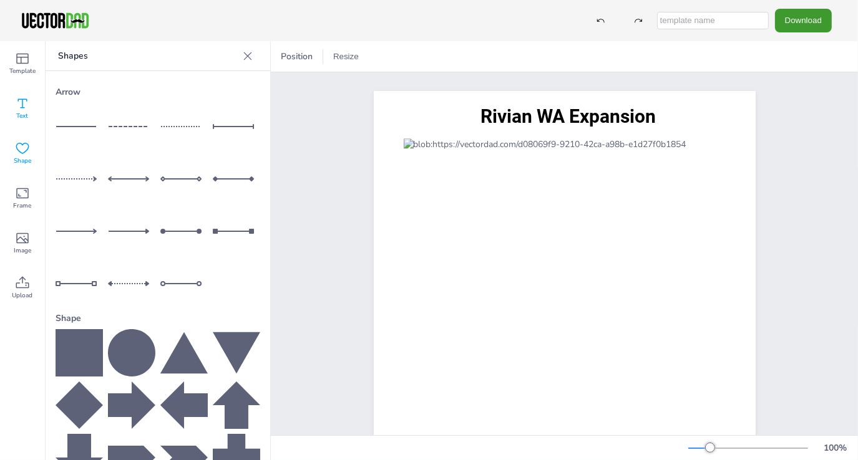
click at [28, 109] on icon at bounding box center [22, 103] width 15 height 15
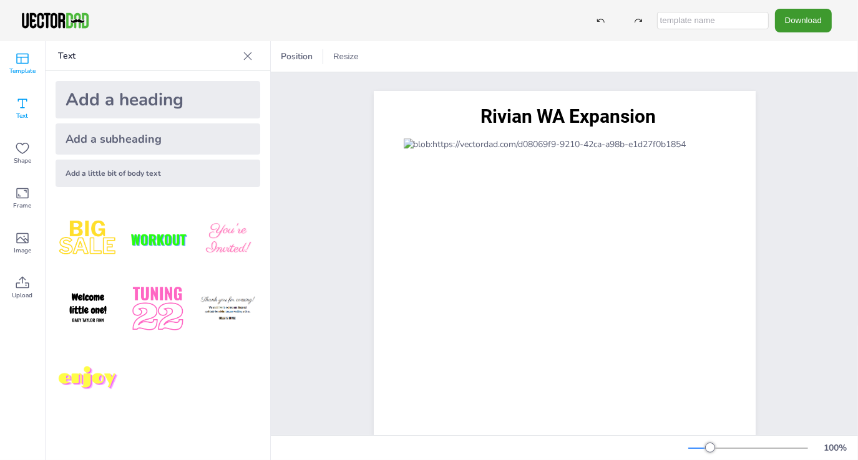
click at [27, 69] on span "Template" at bounding box center [22, 71] width 26 height 10
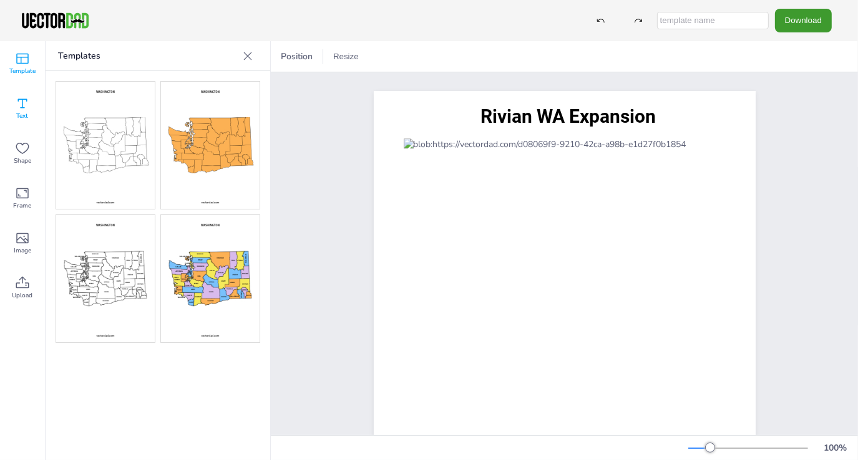
click at [24, 106] on icon at bounding box center [22, 103] width 15 height 15
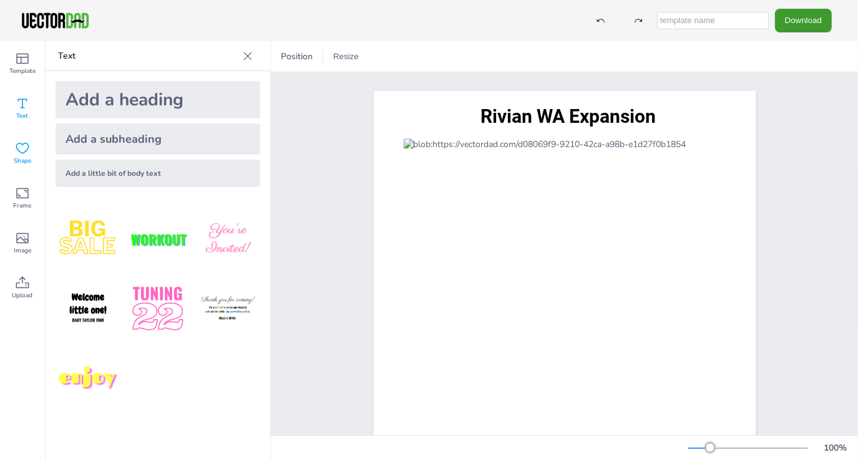
click at [16, 146] on icon at bounding box center [22, 148] width 13 height 11
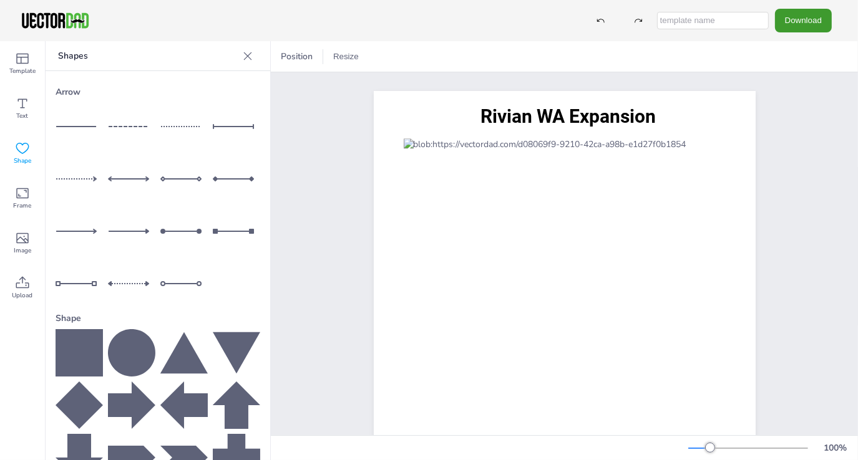
click at [241, 57] on icon at bounding box center [247, 56] width 12 height 12
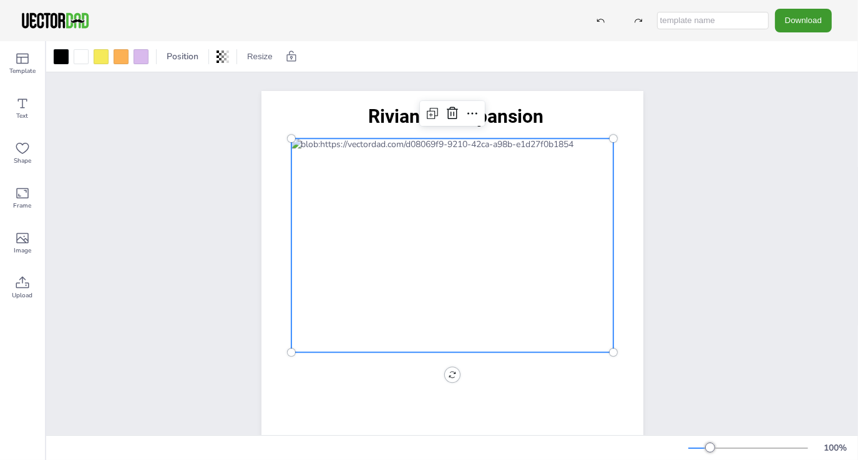
click at [391, 223] on div at bounding box center [452, 245] width 322 height 214
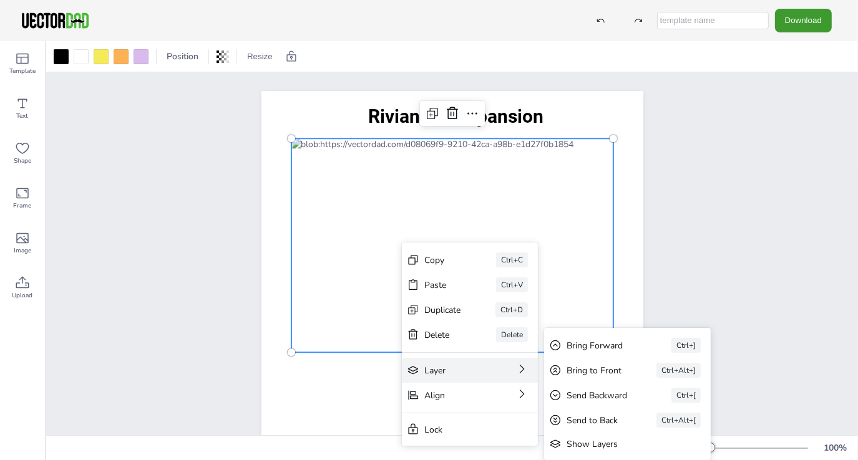
click at [528, 370] on icon at bounding box center [521, 369] width 12 height 12
click at [518, 369] on icon at bounding box center [521, 369] width 12 height 12
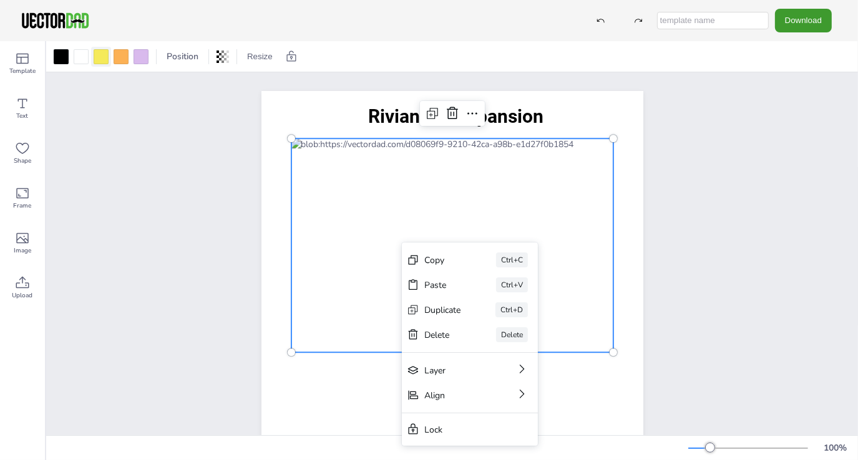
click at [104, 54] on div at bounding box center [101, 56] width 15 height 15
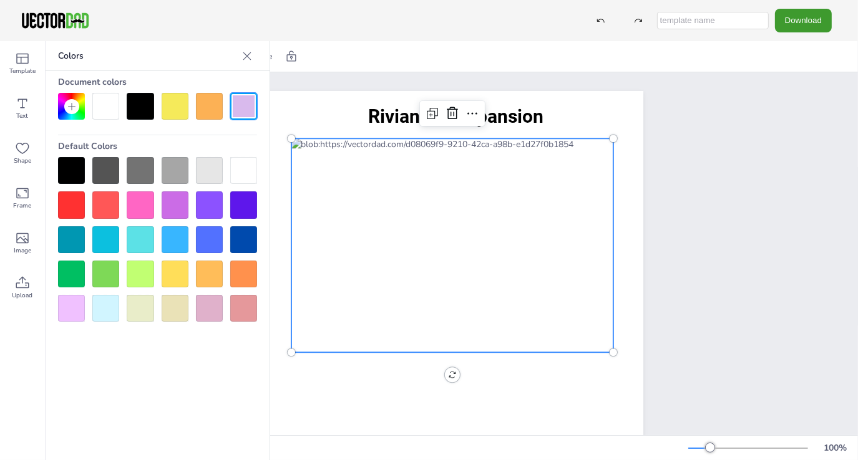
click at [215, 207] on div at bounding box center [209, 204] width 27 height 27
click at [134, 309] on div at bounding box center [140, 308] width 27 height 27
click at [205, 172] on div at bounding box center [209, 170] width 27 height 27
click at [172, 235] on div at bounding box center [175, 239] width 27 height 27
click at [131, 238] on div at bounding box center [140, 239] width 27 height 27
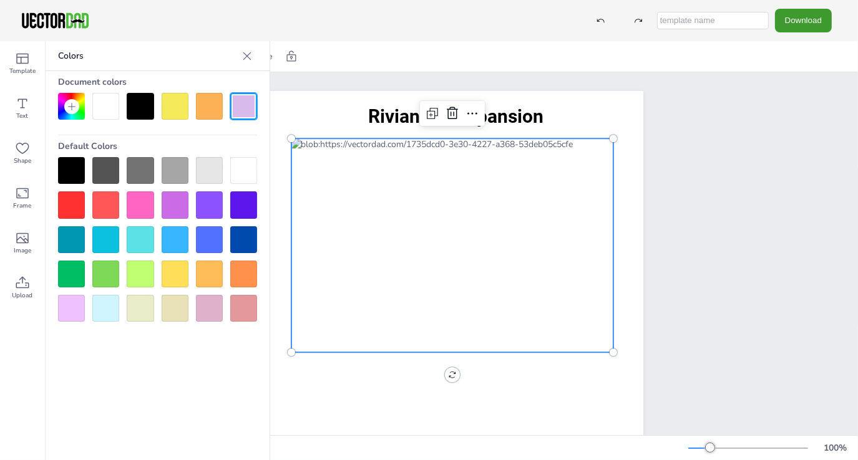
click at [148, 233] on div at bounding box center [140, 239] width 27 height 27
click at [143, 234] on div at bounding box center [140, 239] width 27 height 27
click at [112, 234] on div at bounding box center [105, 239] width 27 height 27
click at [133, 269] on div at bounding box center [140, 274] width 27 height 27
click at [400, 238] on div at bounding box center [452, 245] width 322 height 214
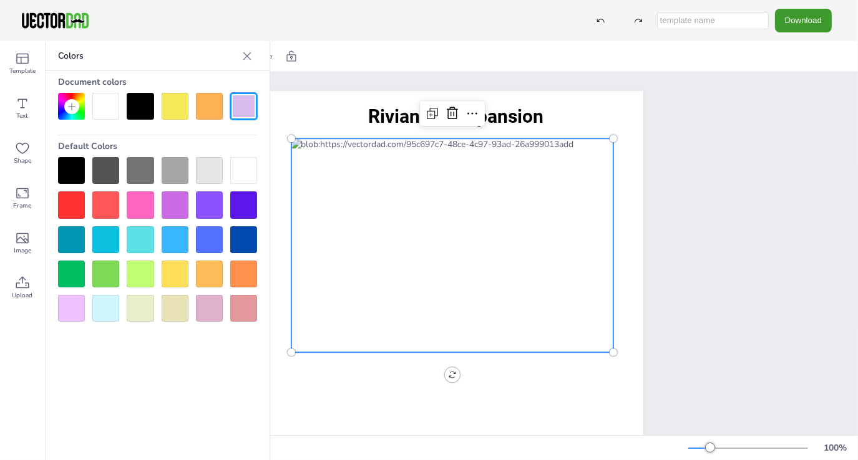
click at [400, 238] on div at bounding box center [452, 245] width 322 height 214
click at [402, 227] on div at bounding box center [452, 245] width 322 height 214
click at [247, 50] on icon at bounding box center [247, 56] width 12 height 12
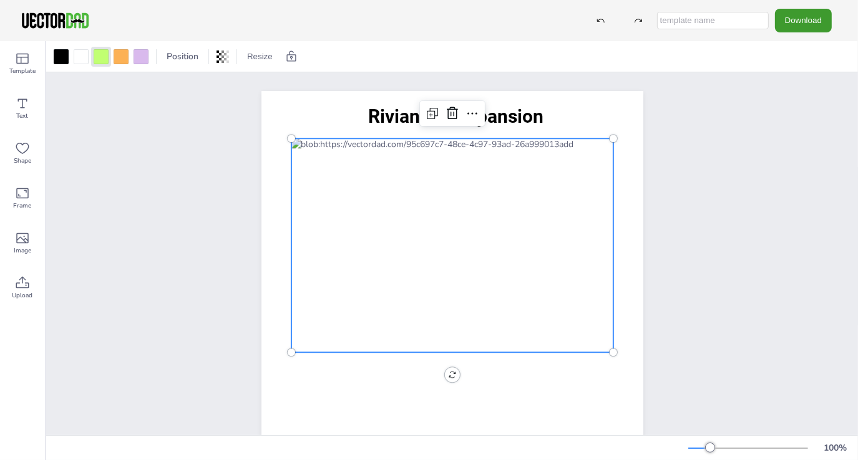
click at [404, 236] on div at bounding box center [452, 245] width 322 height 214
click at [394, 228] on div at bounding box center [452, 245] width 322 height 214
click at [393, 230] on div at bounding box center [452, 245] width 322 height 214
click at [27, 70] on span "Template" at bounding box center [22, 71] width 26 height 10
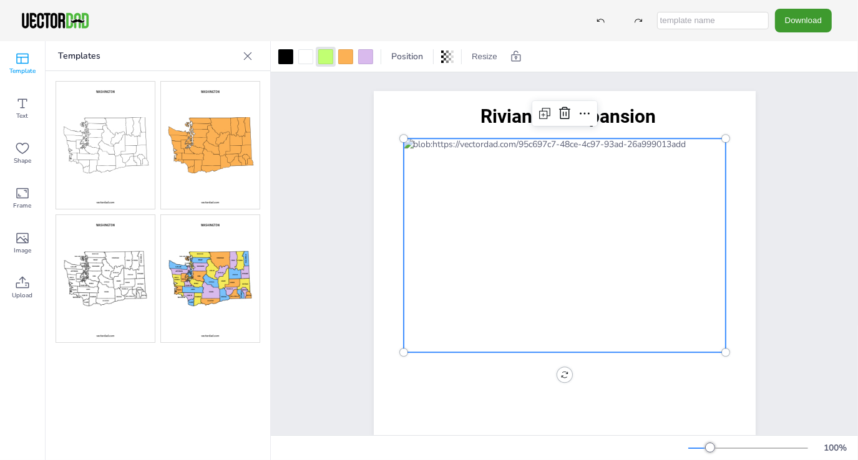
click at [198, 150] on img at bounding box center [210, 145] width 99 height 127
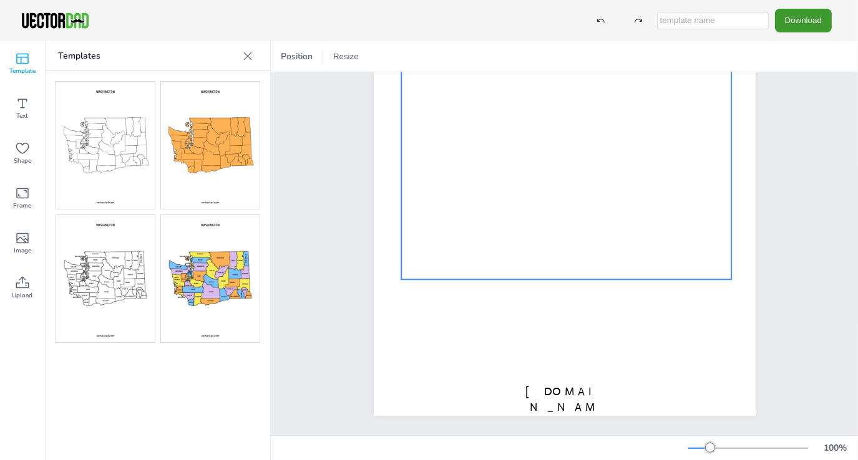
scroll to position [115, 0]
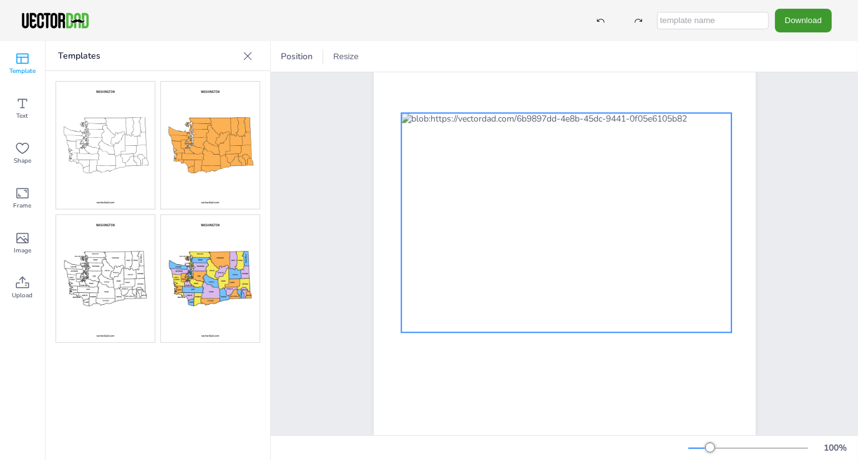
click at [515, 202] on div at bounding box center [566, 223] width 331 height 220
click at [301, 57] on div at bounding box center [305, 56] width 15 height 15
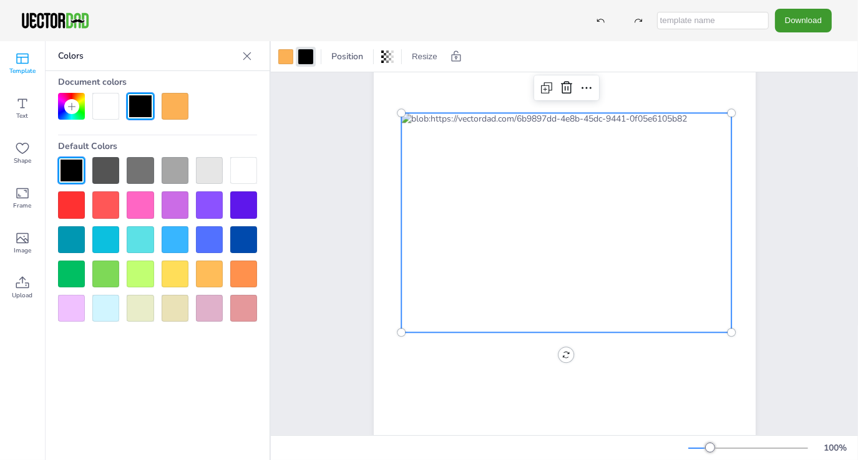
click at [182, 170] on div at bounding box center [175, 170] width 27 height 27
click at [74, 167] on div at bounding box center [71, 170] width 27 height 27
click at [244, 56] on icon at bounding box center [247, 56] width 12 height 12
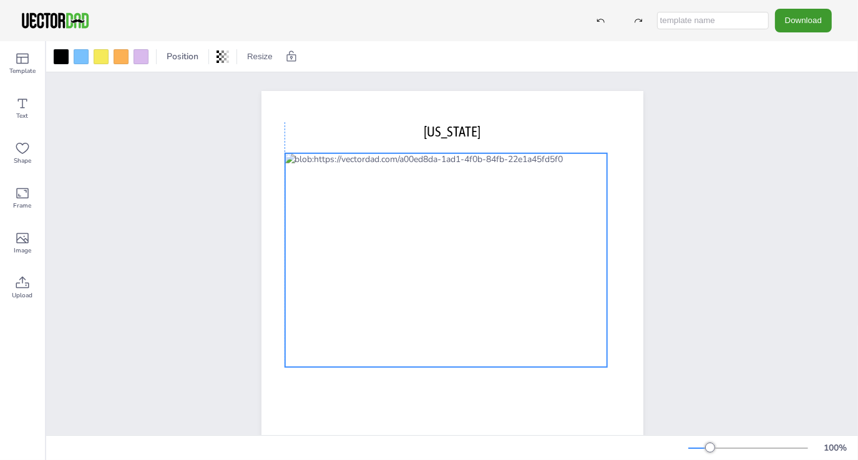
drag, startPoint x: 404, startPoint y: 258, endPoint x: 396, endPoint y: 181, distance: 76.5
click at [396, 181] on div at bounding box center [445, 260] width 322 height 214
click at [115, 57] on div at bounding box center [121, 56] width 15 height 15
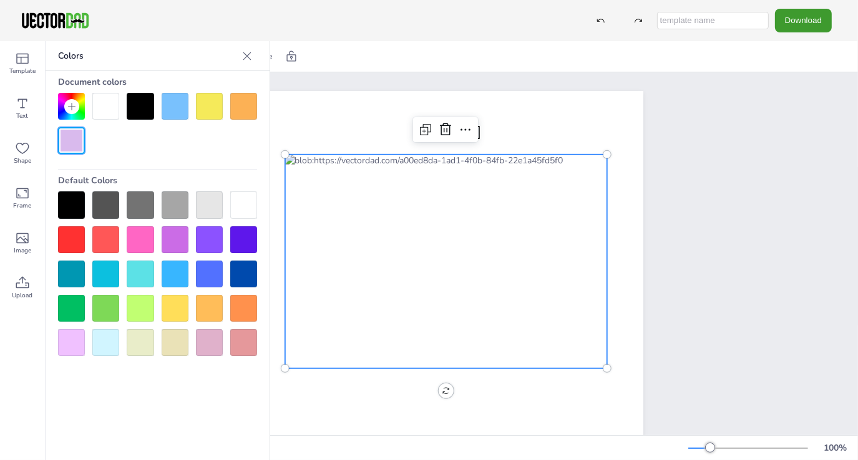
click at [102, 304] on div at bounding box center [105, 308] width 27 height 27
click at [352, 305] on div at bounding box center [445, 262] width 322 height 214
click at [344, 306] on div at bounding box center [445, 262] width 322 height 214
click at [371, 306] on div at bounding box center [445, 262] width 322 height 214
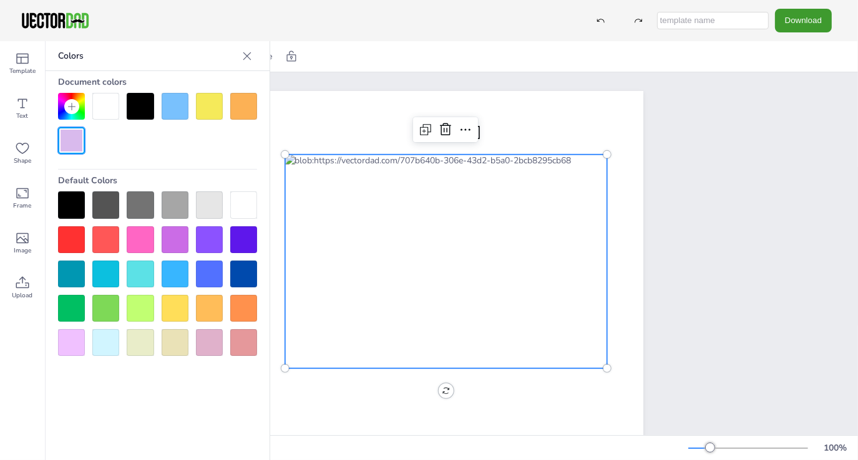
click at [371, 306] on div at bounding box center [445, 262] width 322 height 214
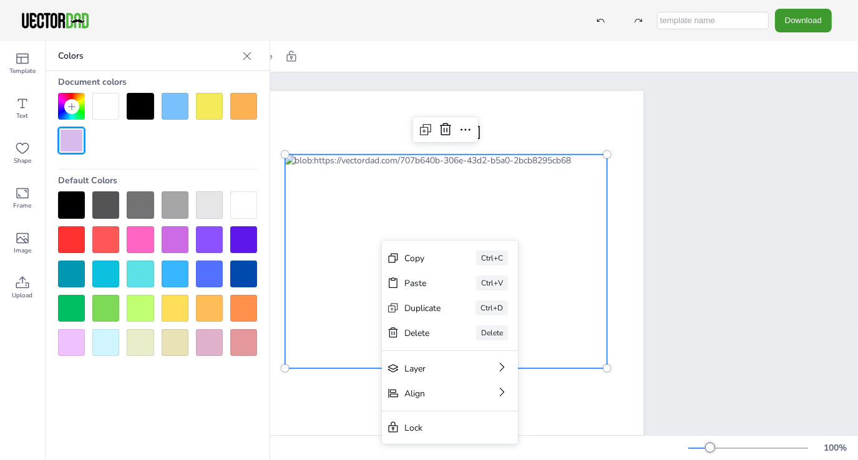
click at [331, 208] on div at bounding box center [445, 262] width 322 height 214
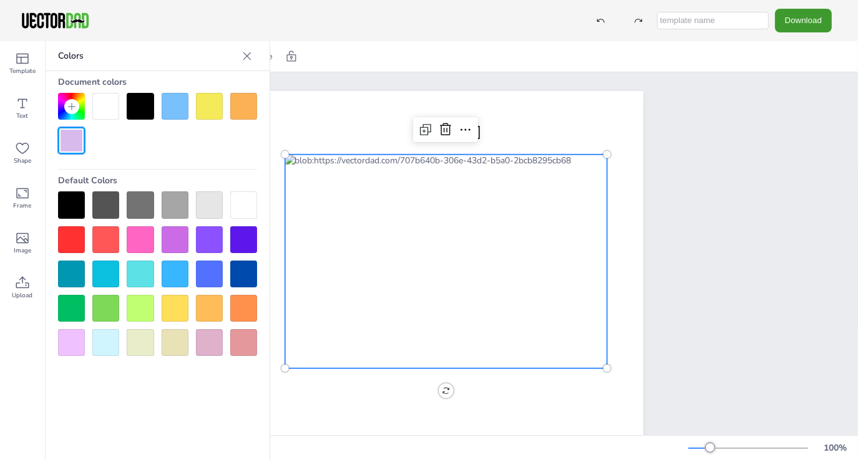
click at [404, 315] on div at bounding box center [445, 262] width 322 height 214
click at [459, 125] on icon at bounding box center [465, 129] width 15 height 15
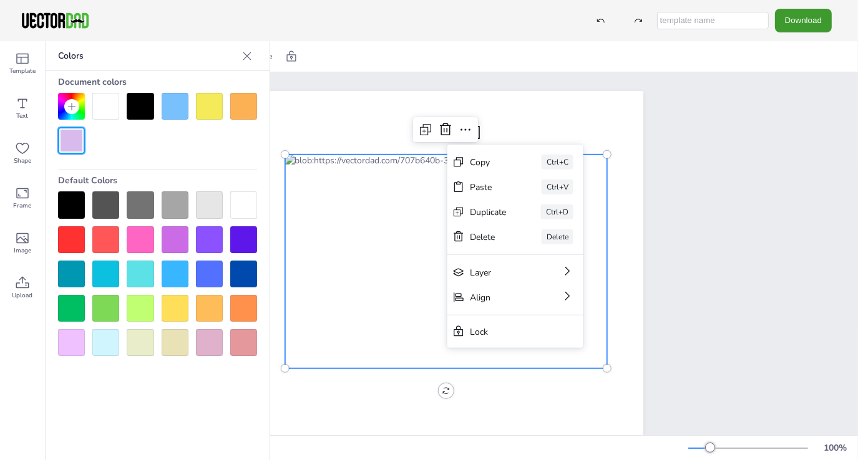
click at [64, 203] on div at bounding box center [71, 204] width 27 height 27
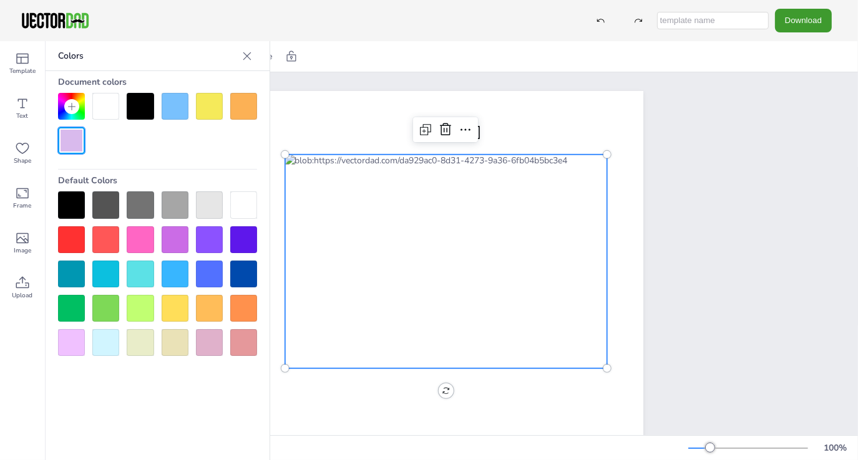
click at [64, 203] on div at bounding box center [71, 204] width 27 height 27
click at [81, 306] on div at bounding box center [71, 308] width 27 height 27
click at [100, 306] on div at bounding box center [105, 308] width 27 height 27
click at [142, 311] on div at bounding box center [140, 308] width 27 height 27
click at [137, 110] on div at bounding box center [140, 106] width 27 height 27
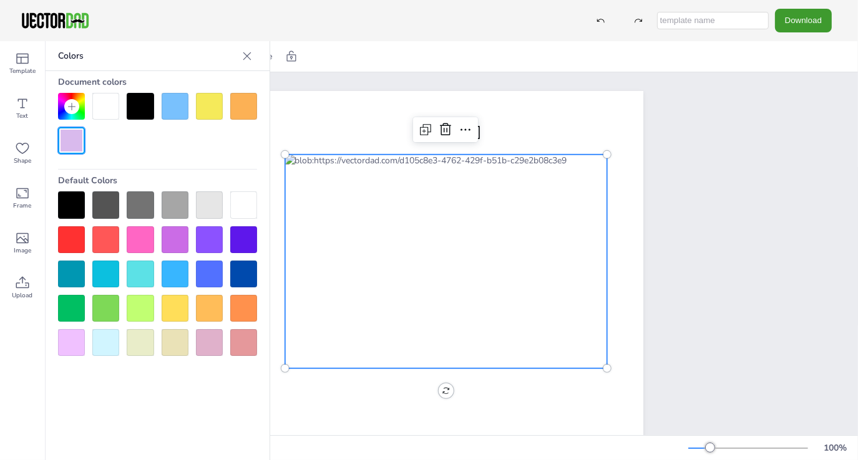
click at [137, 110] on div at bounding box center [140, 106] width 27 height 27
click at [129, 302] on div at bounding box center [140, 308] width 27 height 27
click at [177, 114] on div at bounding box center [175, 106] width 27 height 27
click at [178, 112] on div at bounding box center [175, 106] width 27 height 27
click at [142, 302] on div at bounding box center [140, 308] width 27 height 27
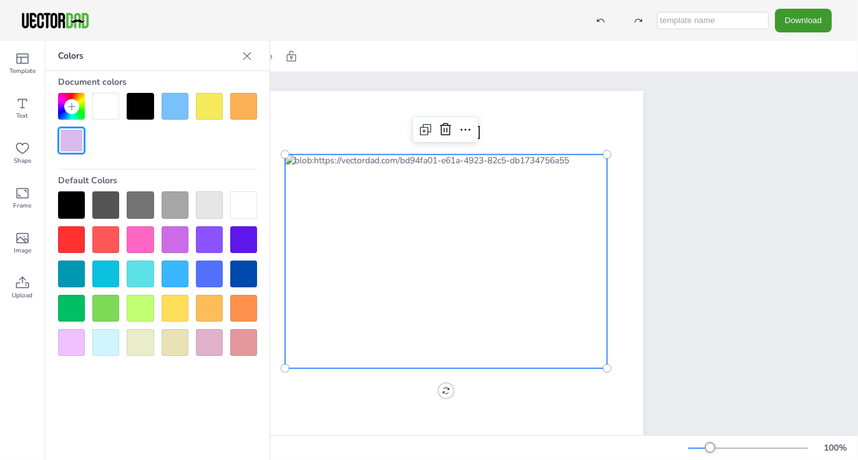
click at [105, 102] on div at bounding box center [105, 106] width 27 height 27
click at [132, 107] on div at bounding box center [140, 106] width 27 height 27
click at [100, 107] on div at bounding box center [105, 106] width 27 height 27
click at [175, 111] on div at bounding box center [175, 106] width 27 height 27
click at [110, 108] on div at bounding box center [105, 106] width 27 height 27
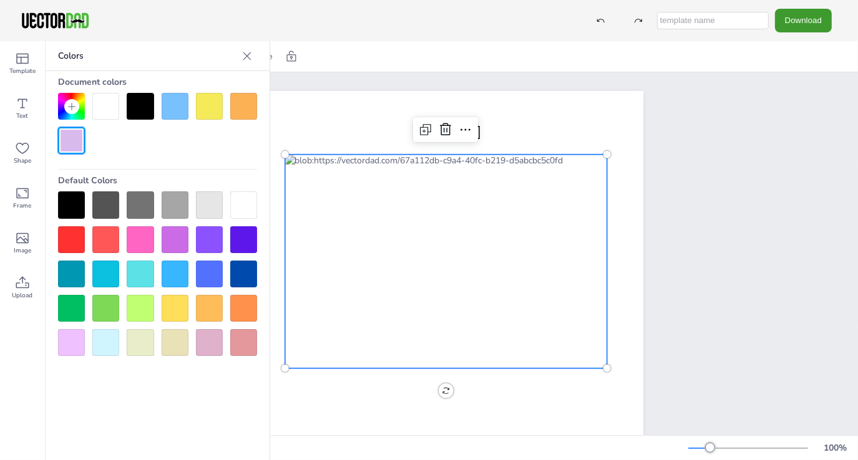
click at [207, 114] on div at bounding box center [209, 106] width 27 height 27
click at [105, 111] on div at bounding box center [105, 106] width 27 height 27
click at [220, 114] on div at bounding box center [209, 106] width 27 height 27
click at [244, 109] on div at bounding box center [243, 106] width 27 height 27
click at [103, 109] on div at bounding box center [105, 106] width 27 height 27
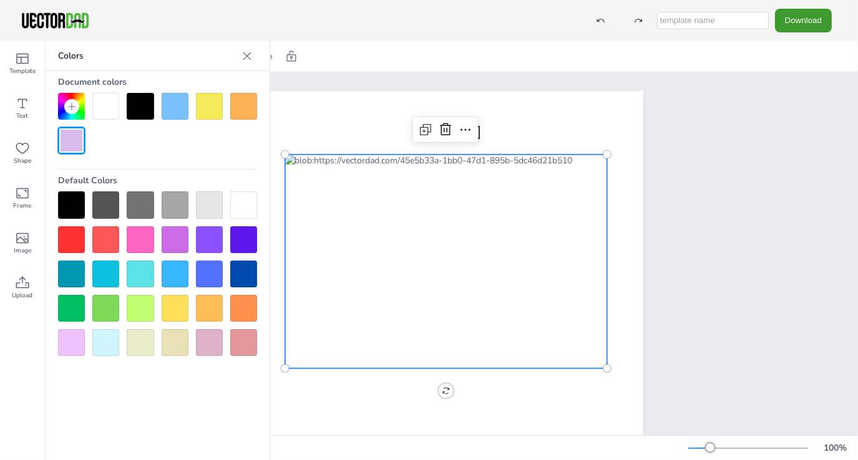
click at [206, 114] on div at bounding box center [209, 106] width 27 height 27
click at [109, 109] on div at bounding box center [105, 106] width 27 height 27
click at [143, 111] on div at bounding box center [140, 106] width 27 height 27
click at [104, 106] on div at bounding box center [105, 106] width 27 height 27
click at [171, 109] on div at bounding box center [175, 106] width 27 height 27
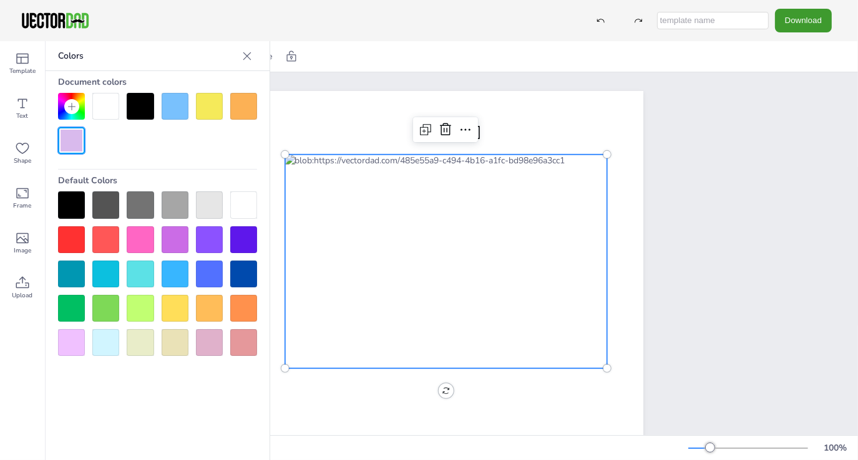
click at [113, 104] on div at bounding box center [105, 106] width 27 height 27
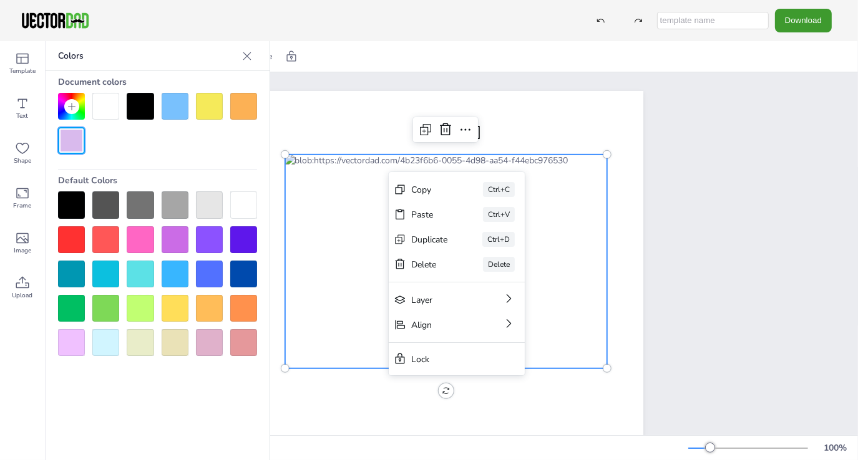
click at [381, 174] on div at bounding box center [445, 262] width 322 height 214
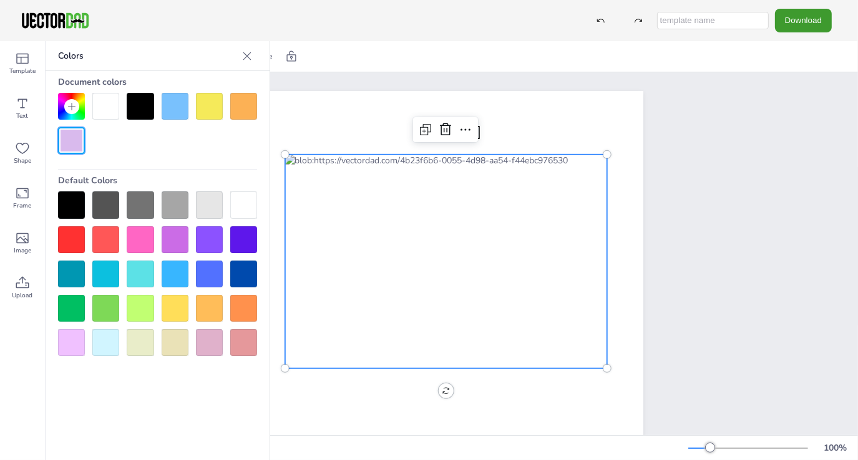
click at [381, 174] on div at bounding box center [445, 262] width 322 height 214
click at [418, 131] on icon at bounding box center [425, 129] width 15 height 15
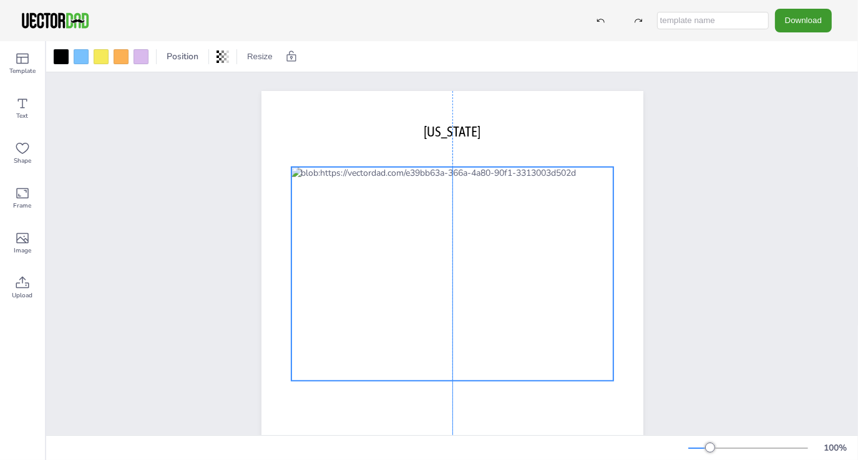
drag, startPoint x: 463, startPoint y: 288, endPoint x: 460, endPoint y: 227, distance: 60.5
click at [460, 227] on div at bounding box center [452, 274] width 322 height 214
click at [401, 258] on div at bounding box center [452, 274] width 322 height 214
click at [400, 263] on div at bounding box center [452, 275] width 322 height 214
click at [400, 262] on div at bounding box center [452, 275] width 322 height 214
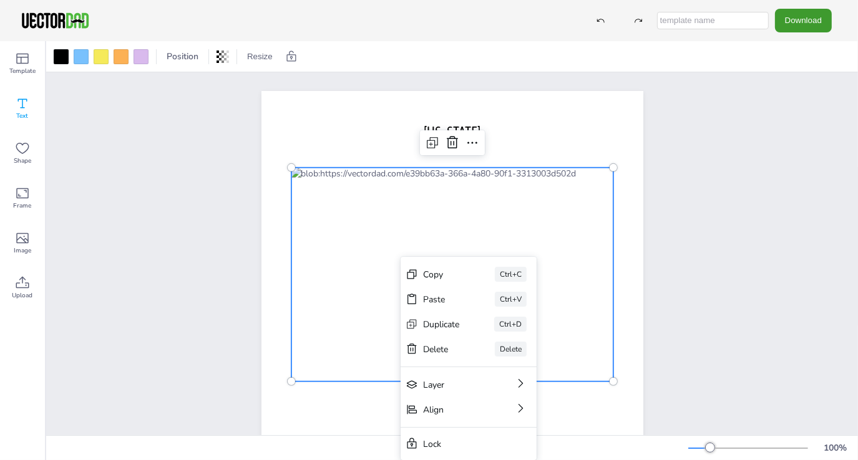
click at [24, 108] on icon at bounding box center [22, 103] width 9 height 9
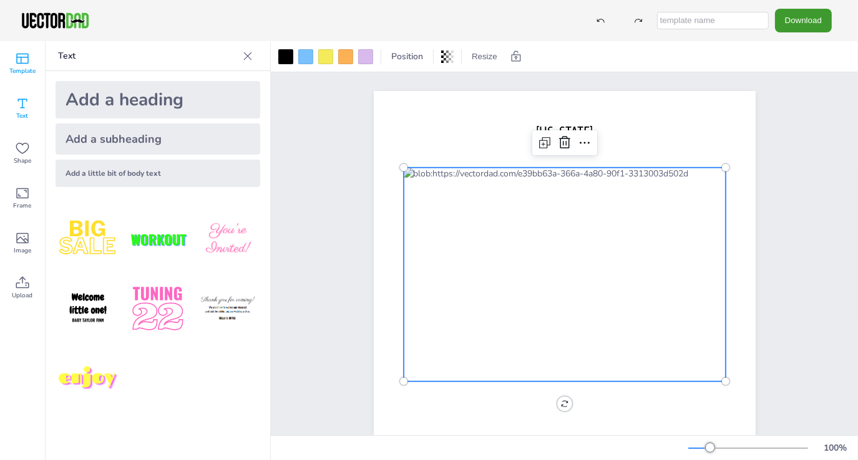
click at [27, 62] on icon at bounding box center [22, 58] width 15 height 15
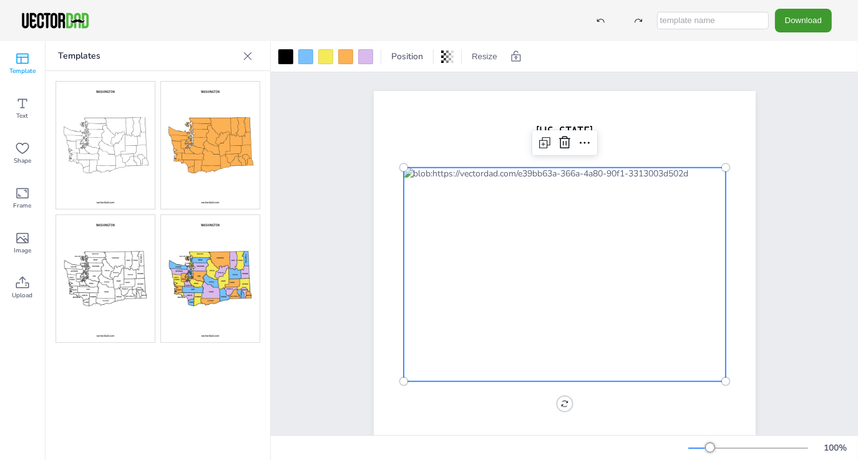
click at [92, 145] on img at bounding box center [105, 145] width 99 height 127
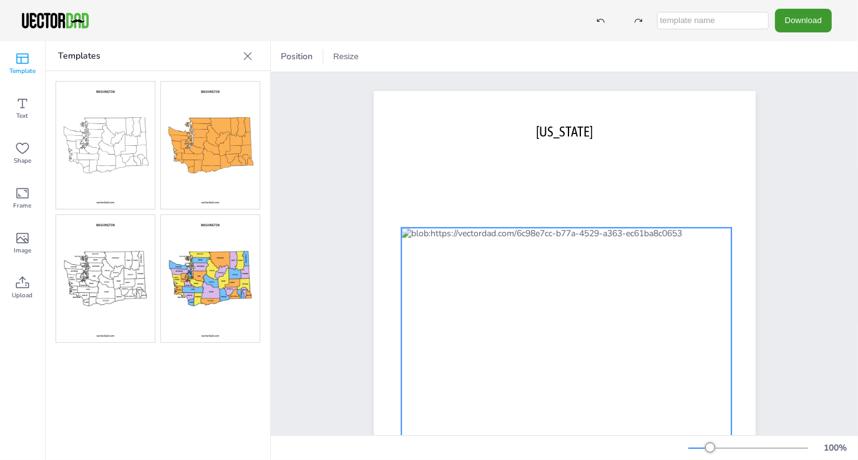
click at [515, 334] on div at bounding box center [566, 338] width 331 height 220
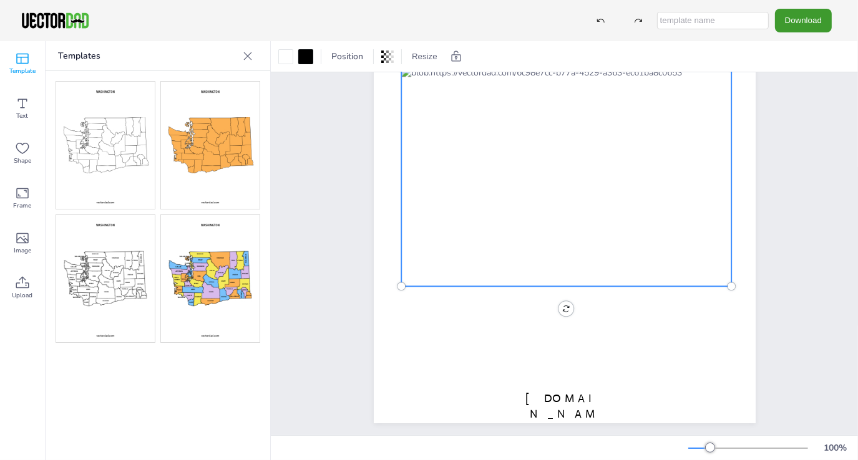
scroll to position [177, 0]
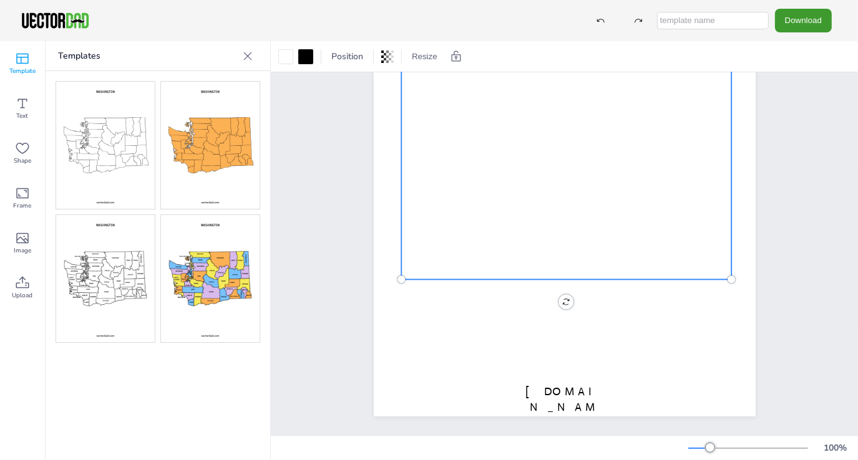
click at [246, 56] on icon at bounding box center [247, 56] width 12 height 12
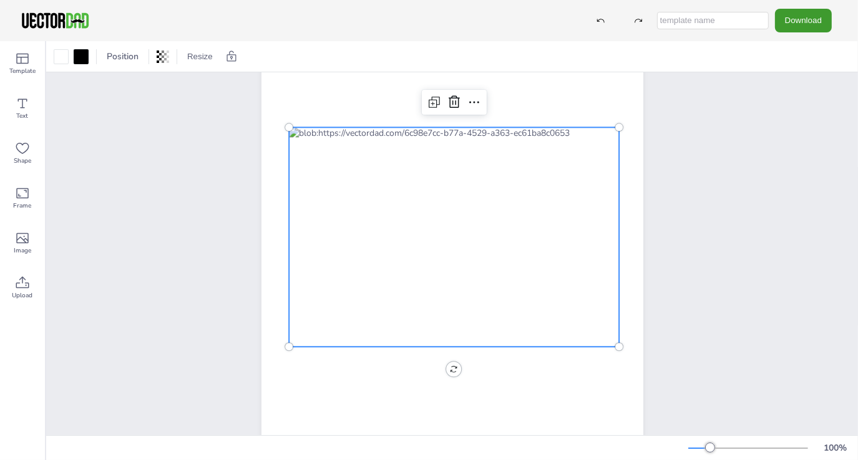
scroll to position [52, 0]
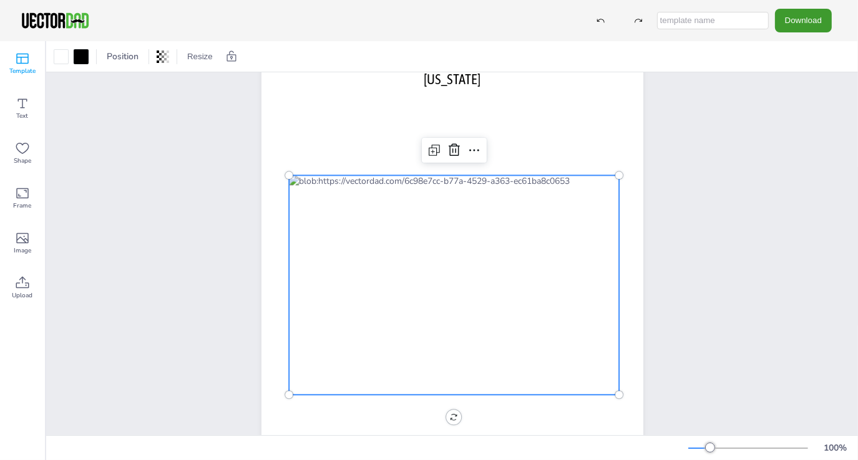
click at [18, 64] on icon at bounding box center [22, 58] width 15 height 15
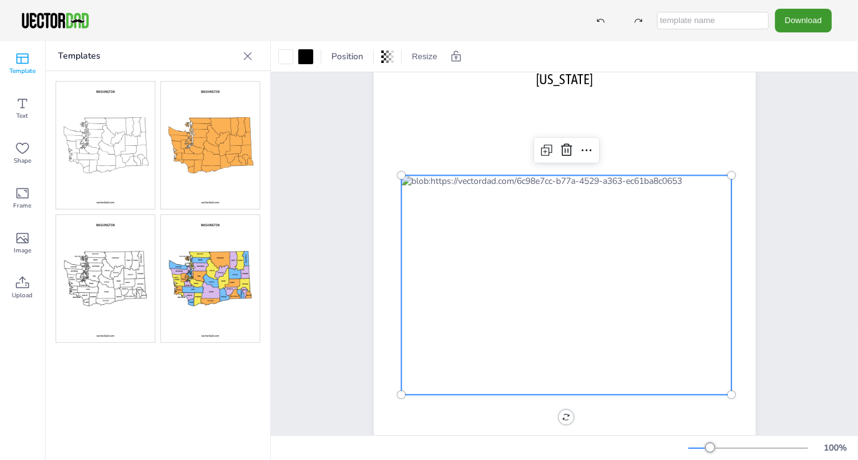
click at [192, 142] on img at bounding box center [210, 145] width 99 height 127
click at [530, 282] on div at bounding box center [566, 285] width 331 height 220
click at [516, 278] on div at bounding box center [566, 285] width 331 height 220
click at [281, 55] on div at bounding box center [285, 56] width 15 height 15
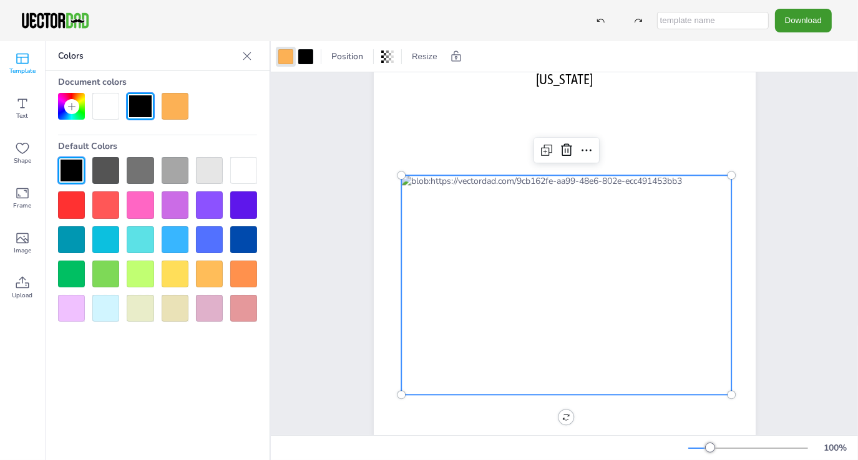
click at [141, 242] on div at bounding box center [140, 239] width 27 height 27
click at [515, 274] on div at bounding box center [566, 285] width 331 height 220
click at [22, 51] on icon at bounding box center [22, 58] width 15 height 15
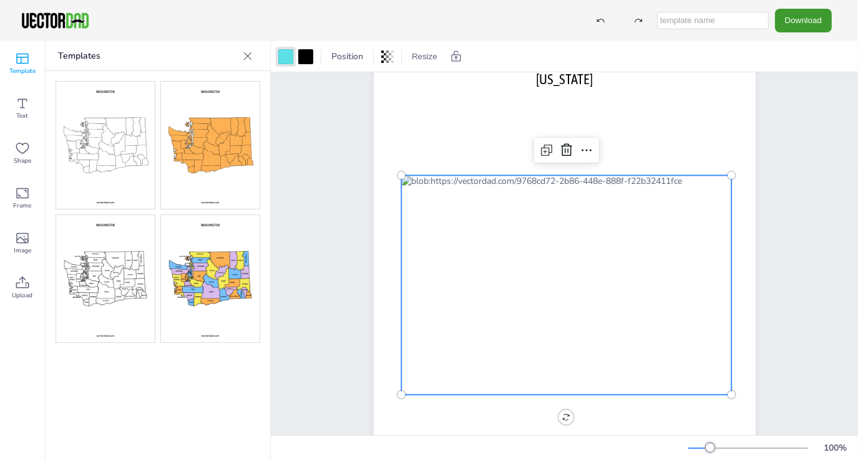
click at [135, 267] on img at bounding box center [105, 278] width 99 height 127
click at [130, 274] on img at bounding box center [105, 278] width 99 height 127
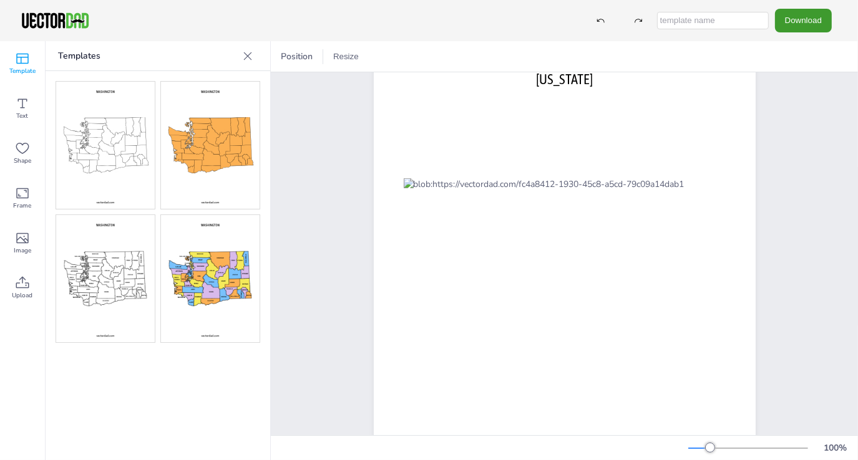
click at [130, 274] on img at bounding box center [105, 278] width 99 height 127
click at [252, 54] on icon at bounding box center [247, 56] width 12 height 12
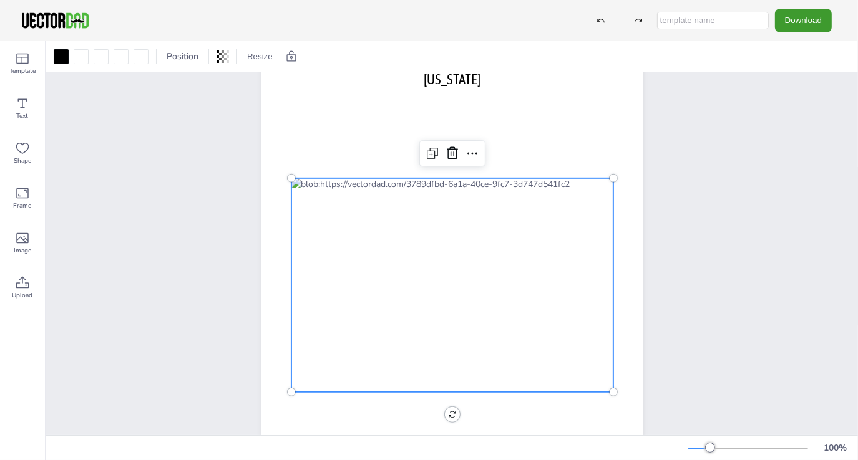
click at [416, 249] on div at bounding box center [452, 285] width 322 height 214
click at [76, 56] on div at bounding box center [81, 56] width 15 height 15
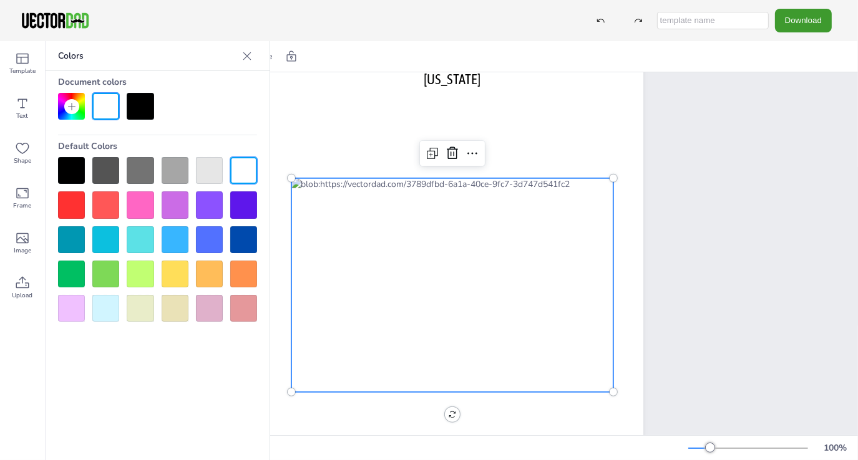
click at [136, 273] on div at bounding box center [140, 274] width 27 height 27
click at [140, 266] on div at bounding box center [140, 274] width 27 height 27
click at [140, 241] on div at bounding box center [140, 239] width 27 height 27
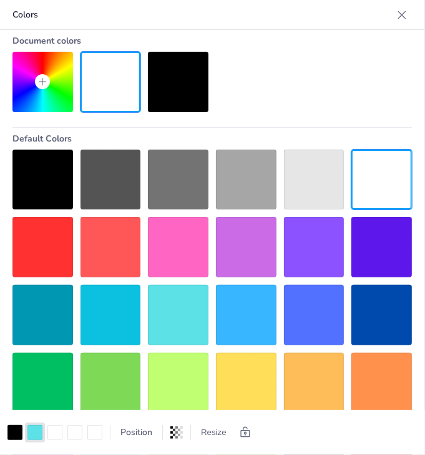
click at [398, 13] on icon at bounding box center [402, 15] width 8 height 8
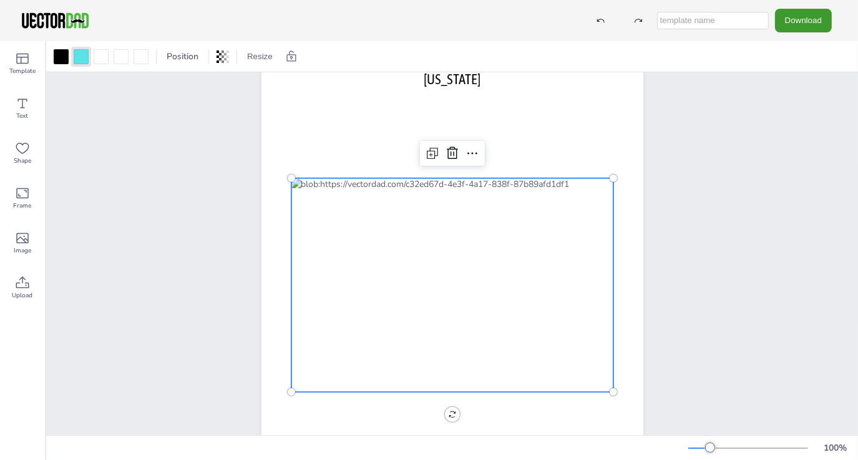
click at [423, 283] on div at bounding box center [452, 285] width 322 height 214
click at [400, 268] on div at bounding box center [452, 285] width 322 height 214
click at [402, 271] on div at bounding box center [452, 285] width 322 height 214
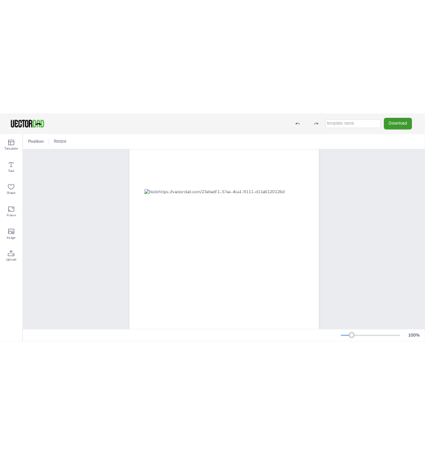
scroll to position [125, 0]
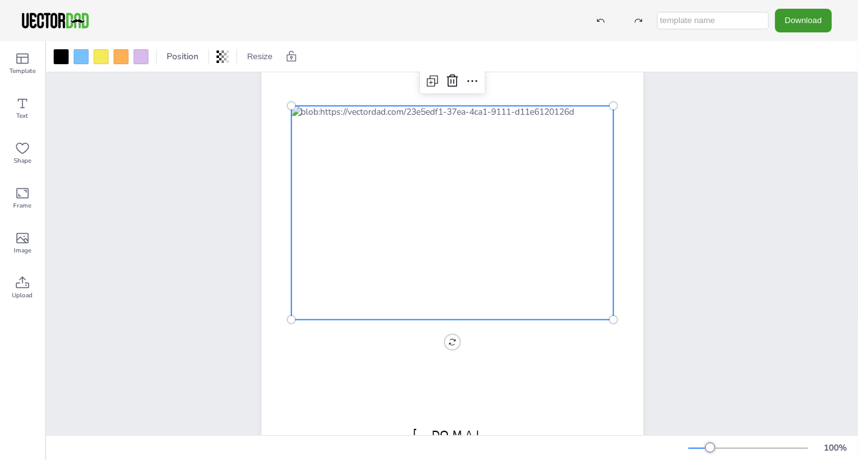
click at [410, 205] on div at bounding box center [452, 213] width 322 height 214
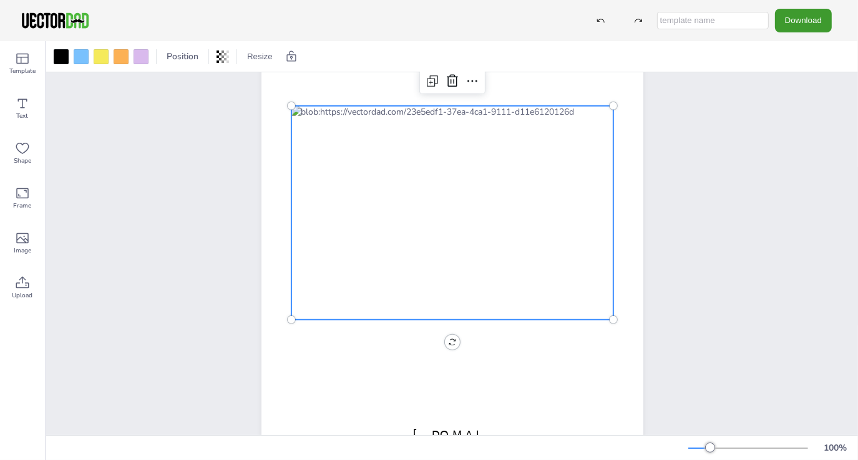
click at [410, 205] on div at bounding box center [452, 213] width 322 height 214
click at [20, 64] on icon at bounding box center [22, 58] width 15 height 15
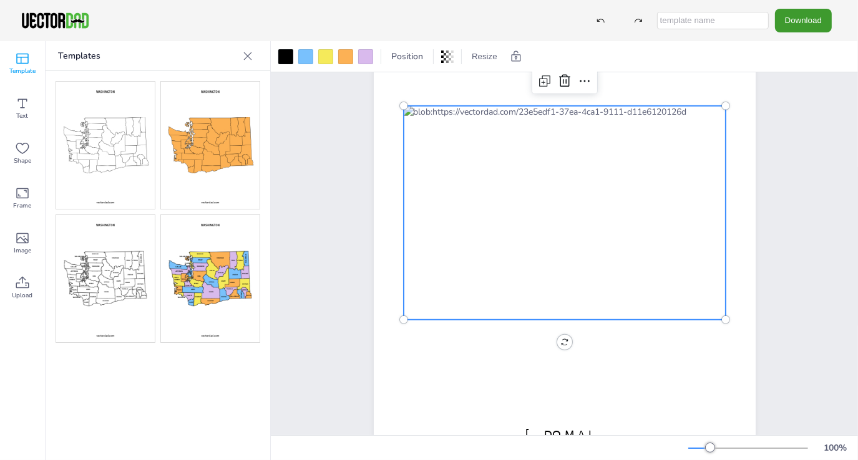
click at [210, 138] on img at bounding box center [210, 145] width 99 height 127
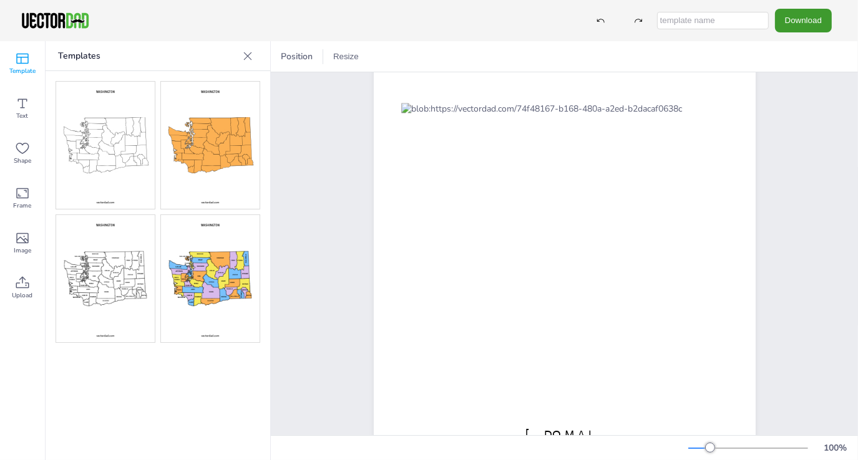
click at [215, 283] on img at bounding box center [210, 278] width 99 height 127
click at [218, 147] on img at bounding box center [210, 145] width 99 height 127
click at [250, 57] on icon at bounding box center [247, 56] width 12 height 12
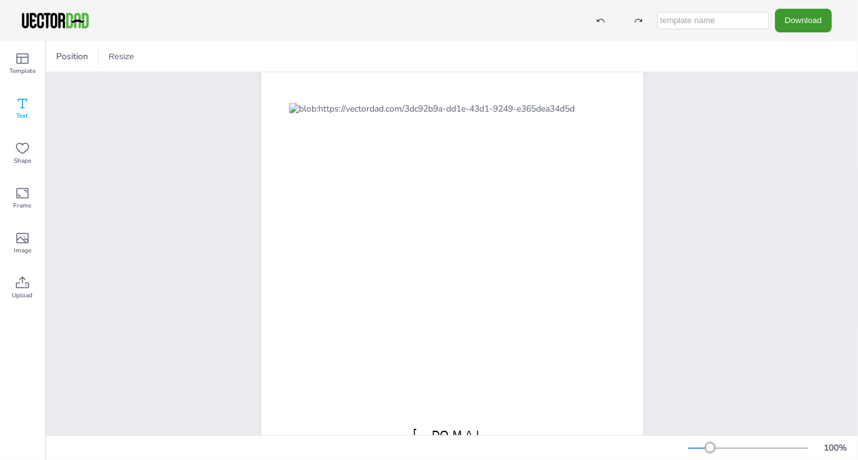
click at [26, 104] on icon at bounding box center [22, 103] width 15 height 15
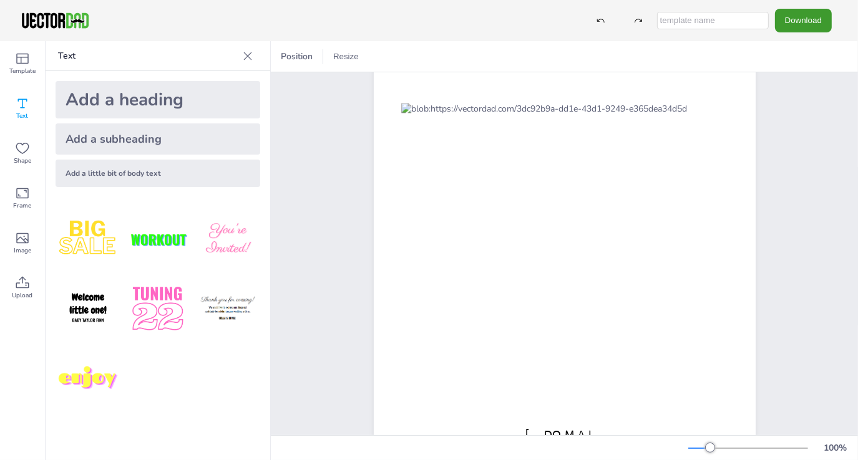
click at [247, 58] on icon at bounding box center [247, 56] width 12 height 12
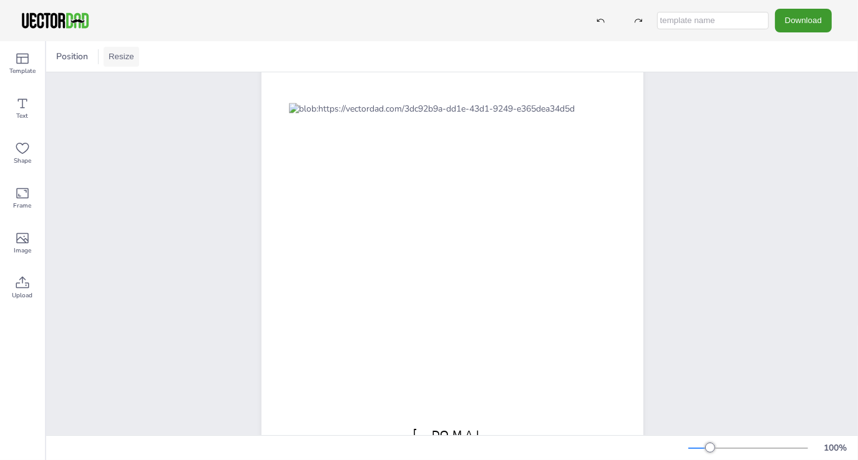
click at [114, 56] on button "Resize" at bounding box center [122, 57] width 36 height 20
click at [82, 57] on span "Position" at bounding box center [72, 57] width 37 height 12
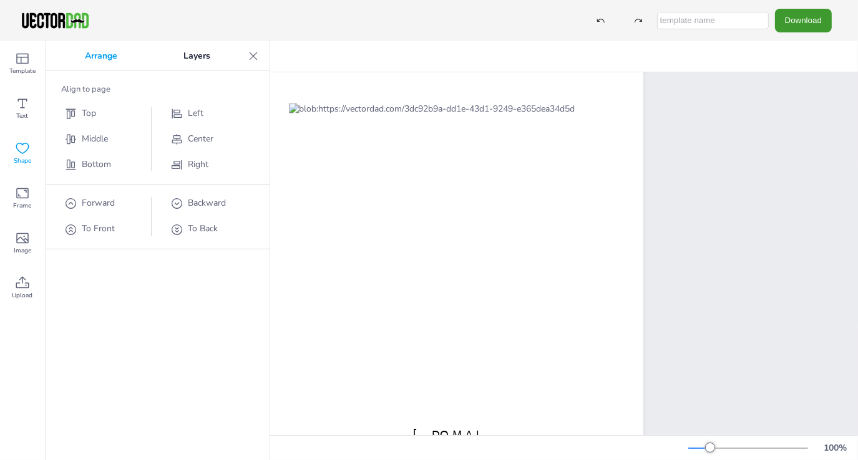
click at [23, 153] on icon at bounding box center [22, 148] width 13 height 11
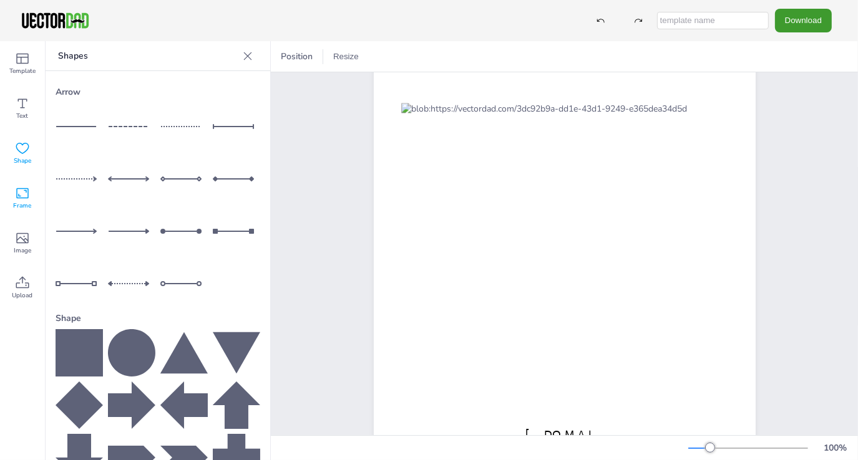
click at [28, 195] on icon at bounding box center [22, 193] width 12 height 11
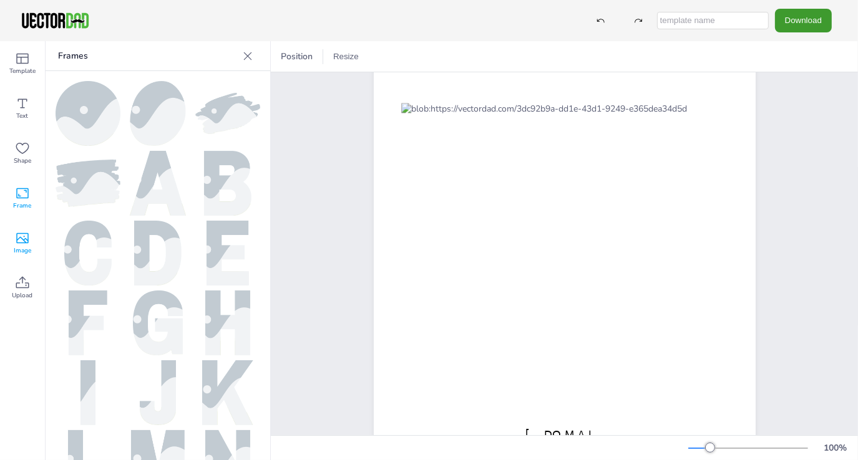
click at [19, 248] on span "Image" at bounding box center [22, 251] width 17 height 10
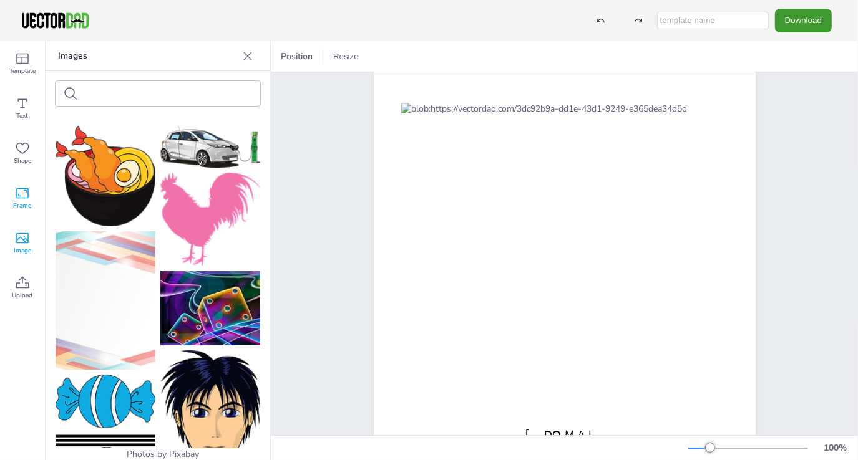
click at [27, 196] on icon at bounding box center [22, 193] width 12 height 11
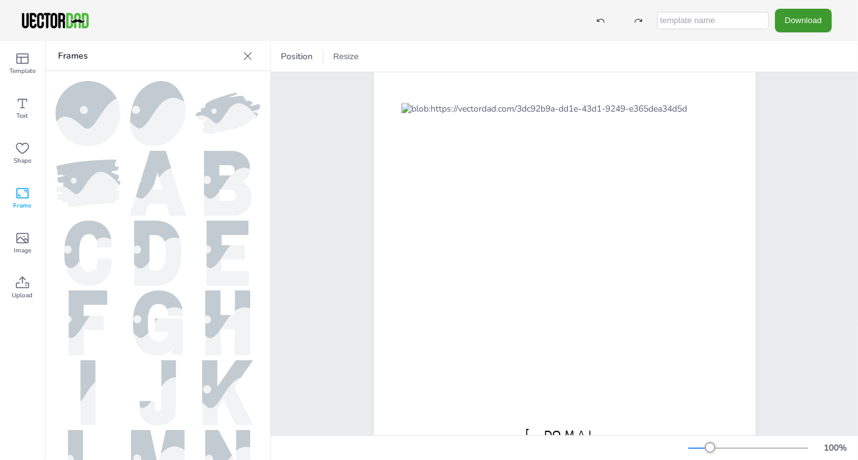
click at [97, 114] on img at bounding box center [88, 113] width 65 height 65
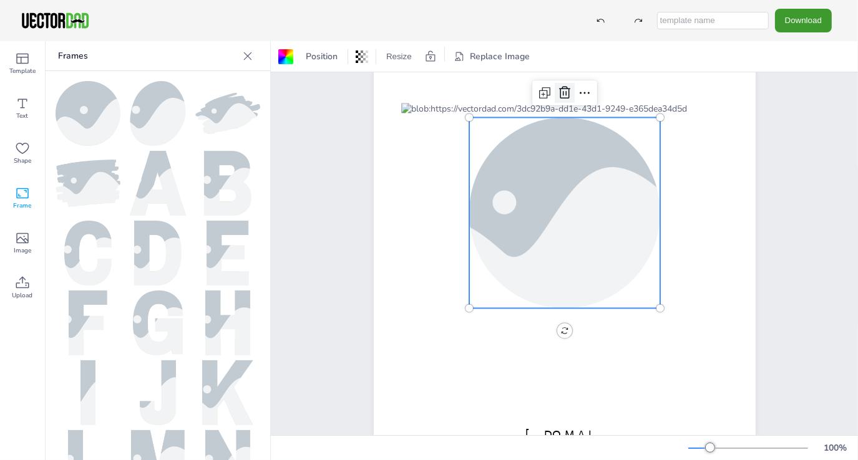
click at [561, 94] on icon at bounding box center [564, 92] width 11 height 12
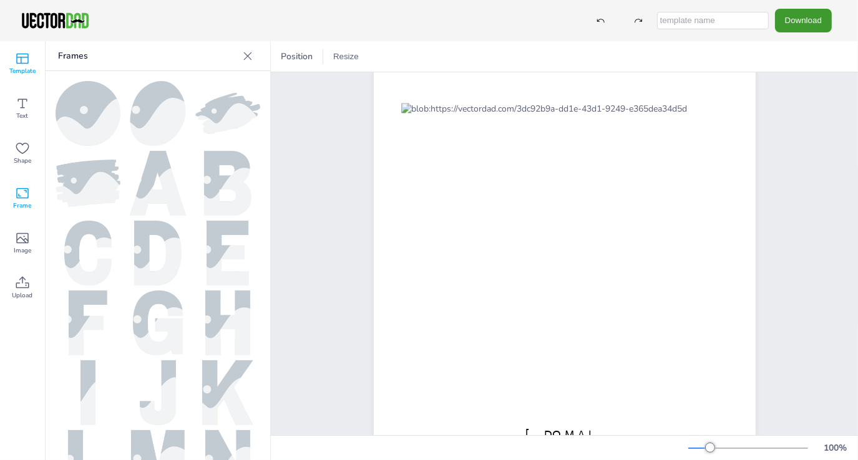
click at [29, 67] on span "Template" at bounding box center [22, 71] width 26 height 10
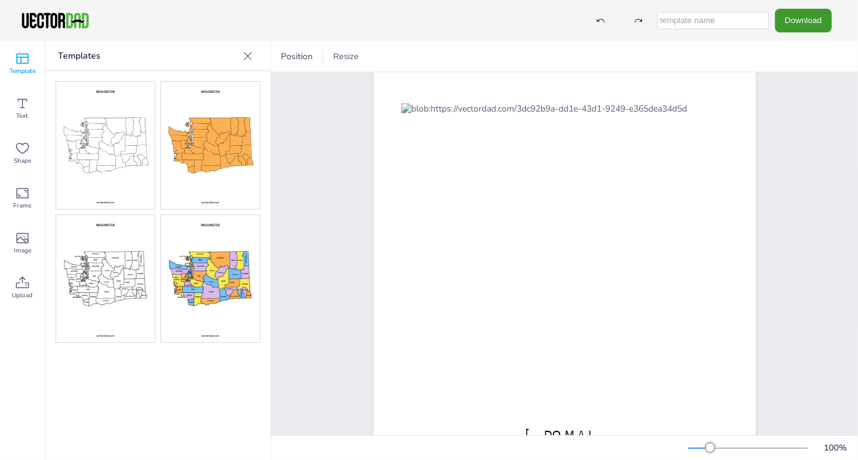
click at [228, 140] on img at bounding box center [210, 145] width 99 height 127
click at [121, 143] on img at bounding box center [105, 145] width 99 height 127
click at [221, 147] on img at bounding box center [210, 145] width 99 height 127
click at [248, 57] on icon at bounding box center [247, 56] width 12 height 12
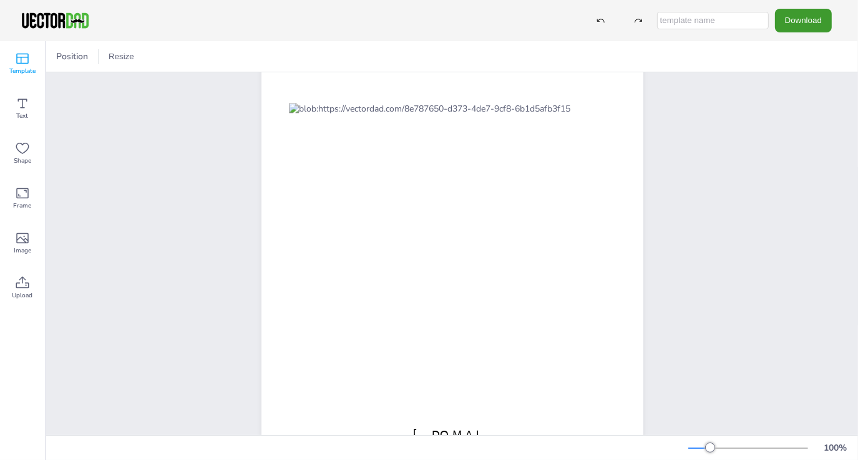
click at [24, 67] on span "Template" at bounding box center [22, 71] width 26 height 10
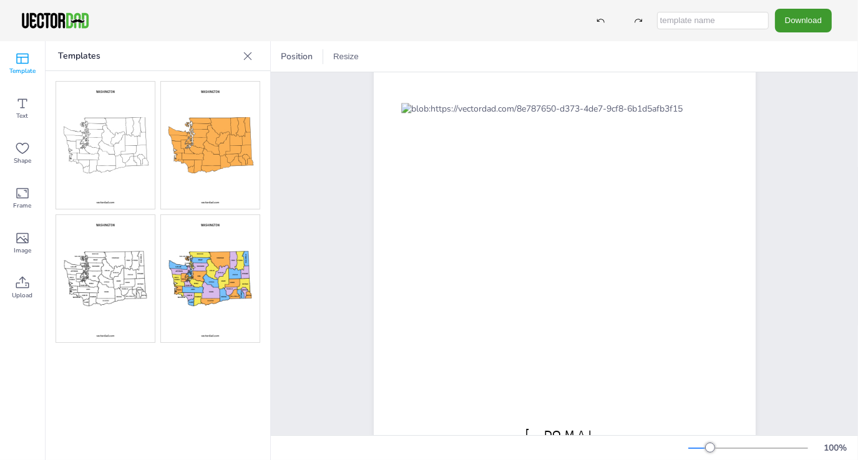
click at [253, 54] on icon at bounding box center [247, 56] width 12 height 12
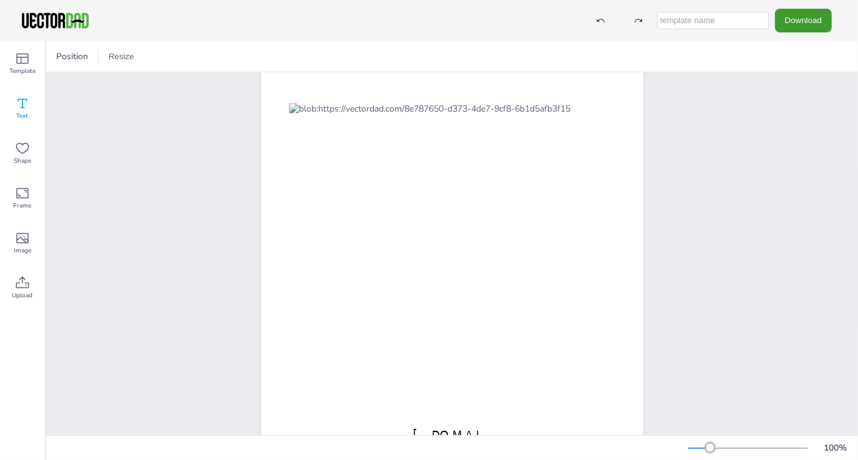
click at [18, 104] on icon at bounding box center [22, 103] width 15 height 15
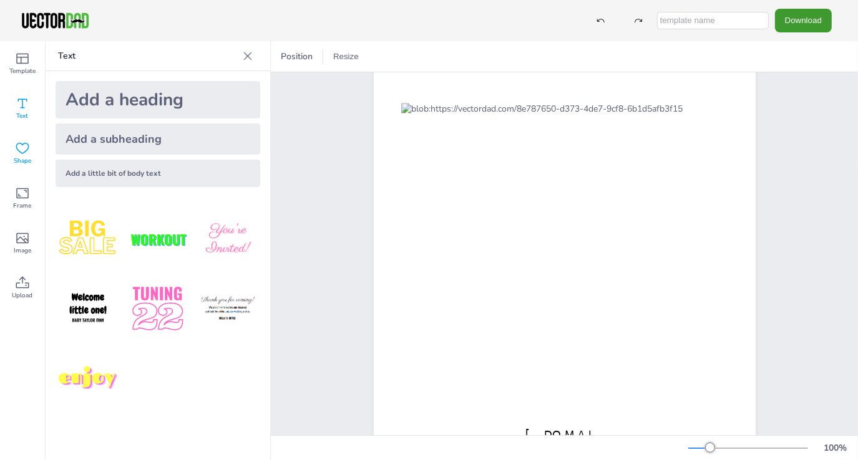
click at [25, 152] on icon at bounding box center [22, 148] width 15 height 15
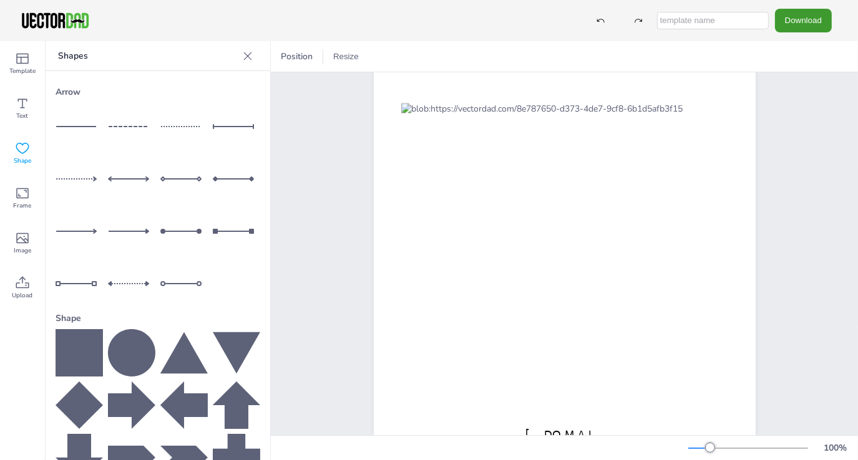
click at [248, 56] on div "Shapes" at bounding box center [158, 56] width 225 height 30
click at [241, 57] on icon at bounding box center [247, 56] width 12 height 12
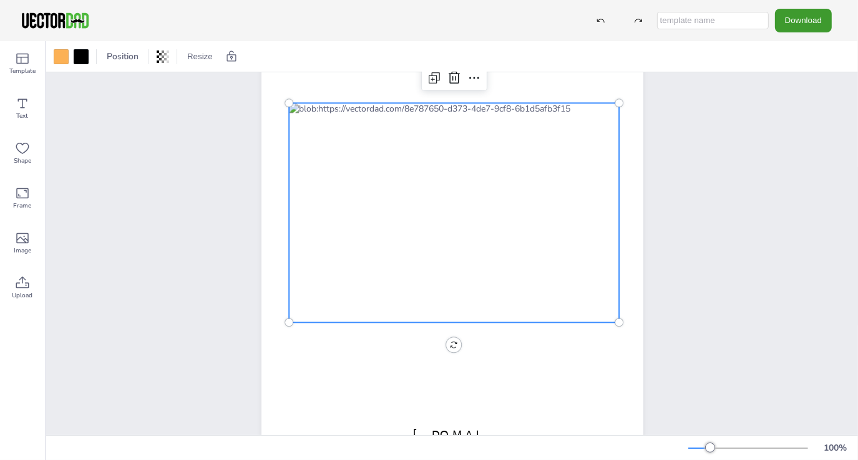
click at [387, 147] on div at bounding box center [454, 213] width 331 height 220
click at [56, 55] on div at bounding box center [61, 56] width 15 height 15
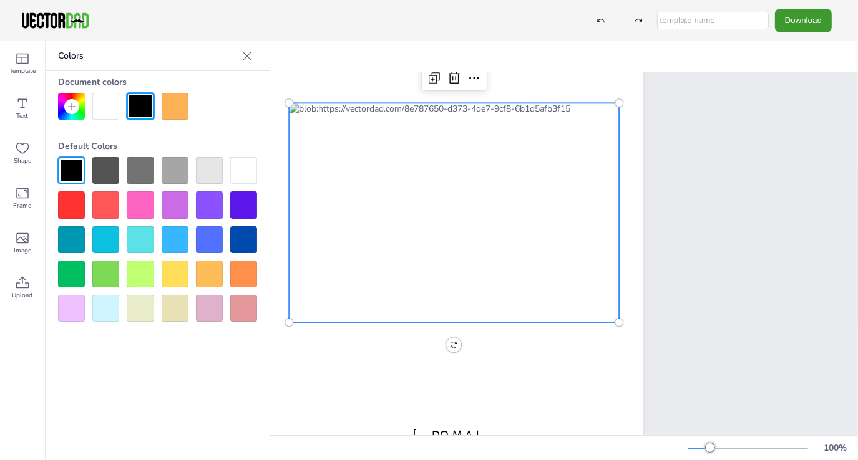
click at [137, 269] on div at bounding box center [140, 274] width 27 height 27
click at [383, 210] on div at bounding box center [454, 213] width 331 height 220
click at [390, 232] on div at bounding box center [454, 213] width 331 height 220
click at [383, 231] on div at bounding box center [454, 213] width 331 height 220
click at [142, 233] on div at bounding box center [140, 239] width 27 height 27
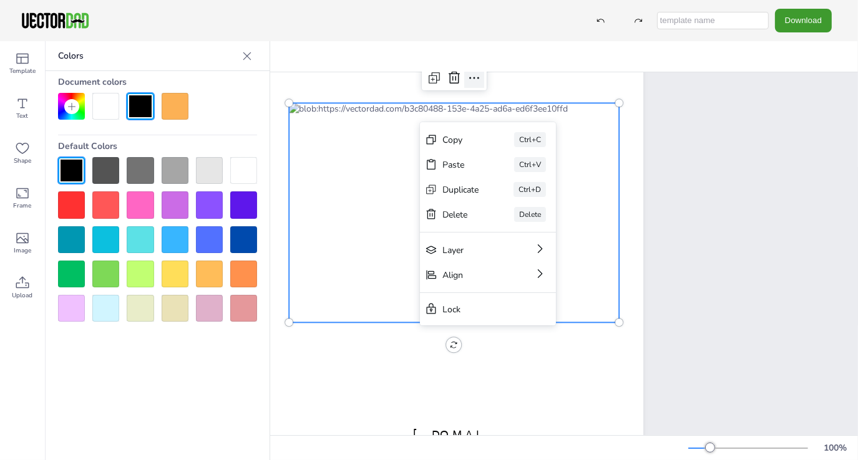
click at [470, 83] on icon at bounding box center [474, 77] width 15 height 15
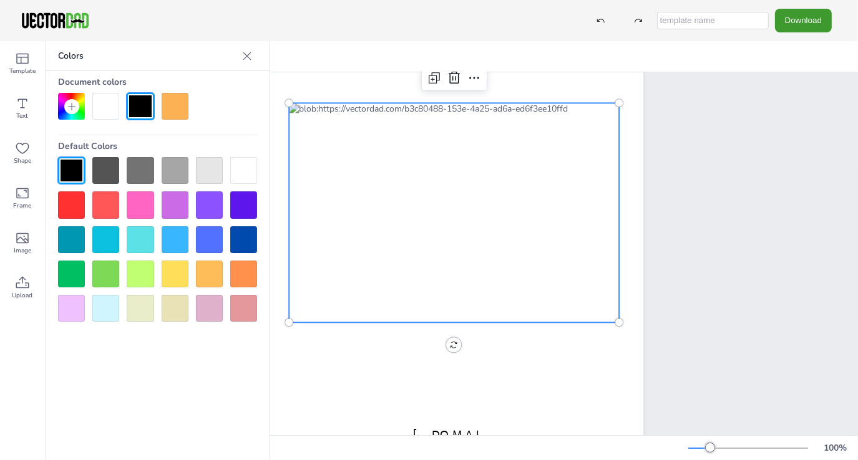
click at [395, 170] on div at bounding box center [454, 213] width 331 height 220
click at [248, 57] on icon at bounding box center [247, 56] width 12 height 12
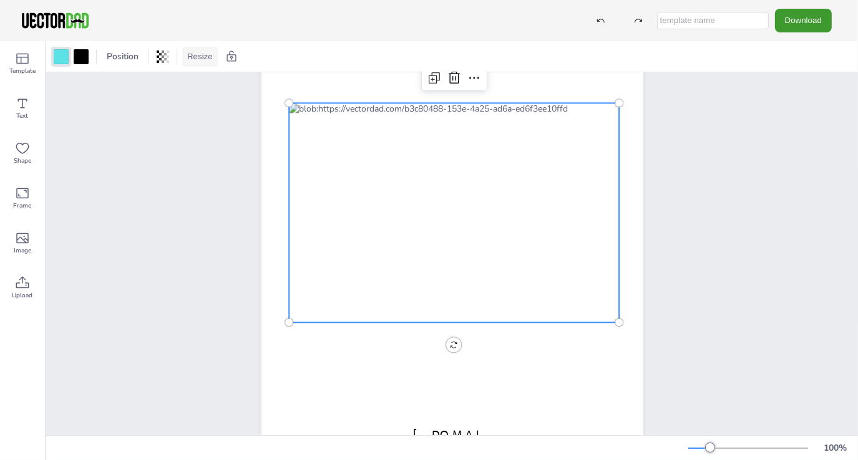
click at [211, 55] on button "Resize" at bounding box center [200, 57] width 36 height 20
click at [215, 57] on li "A4 (8.25in x 11.75in)" at bounding box center [234, 58] width 105 height 24
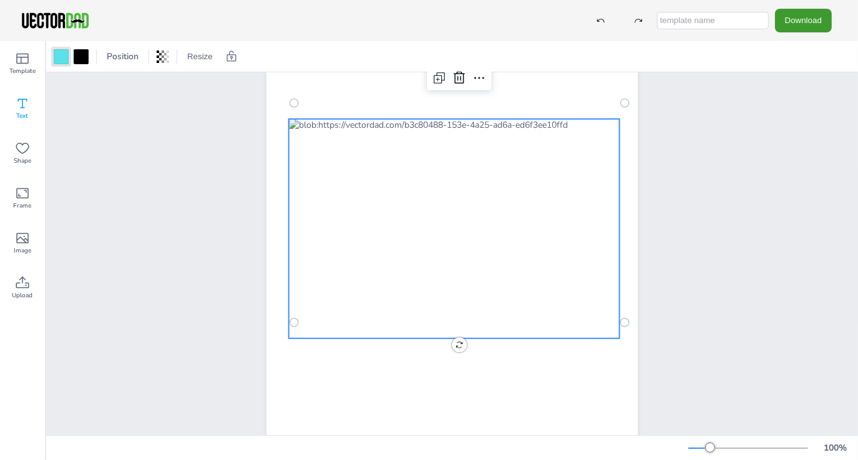
click at [28, 112] on span "Text" at bounding box center [23, 116] width 12 height 10
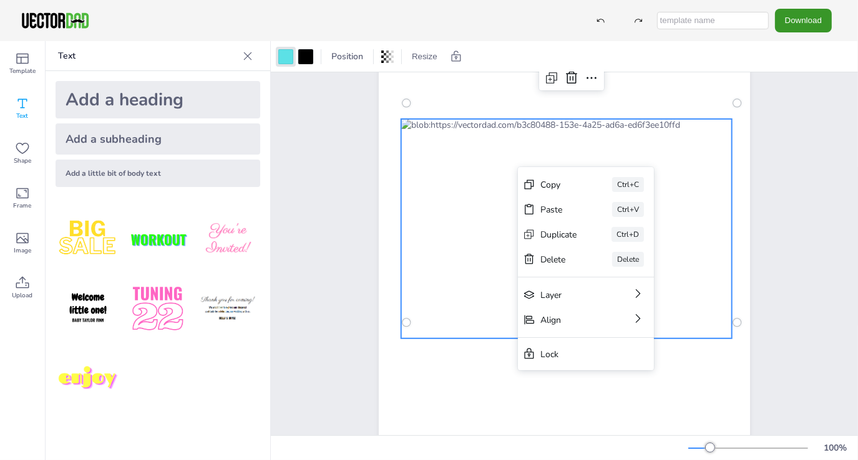
click at [801, 26] on button "Download" at bounding box center [803, 20] width 57 height 23
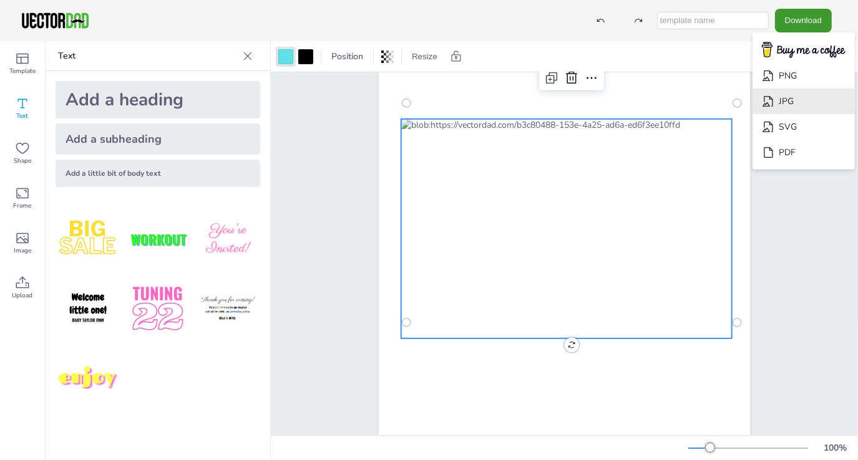
click at [805, 100] on li "JPG" at bounding box center [803, 102] width 102 height 26
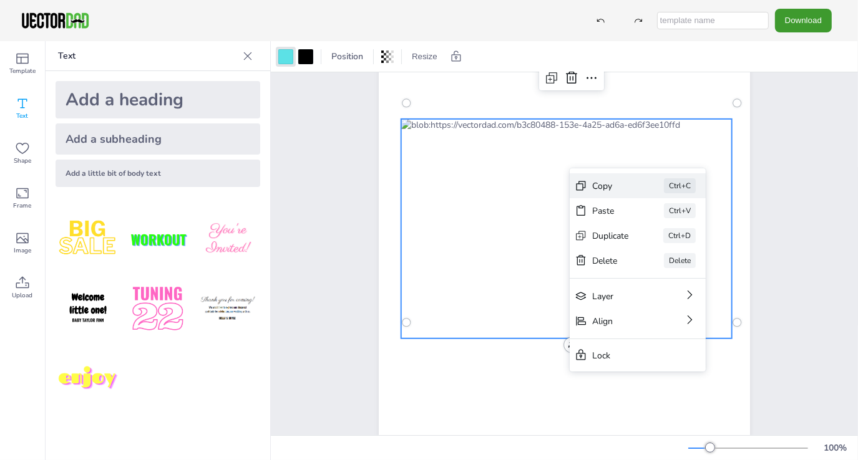
click at [591, 183] on div "Copy Ctrl+C" at bounding box center [637, 185] width 136 height 25
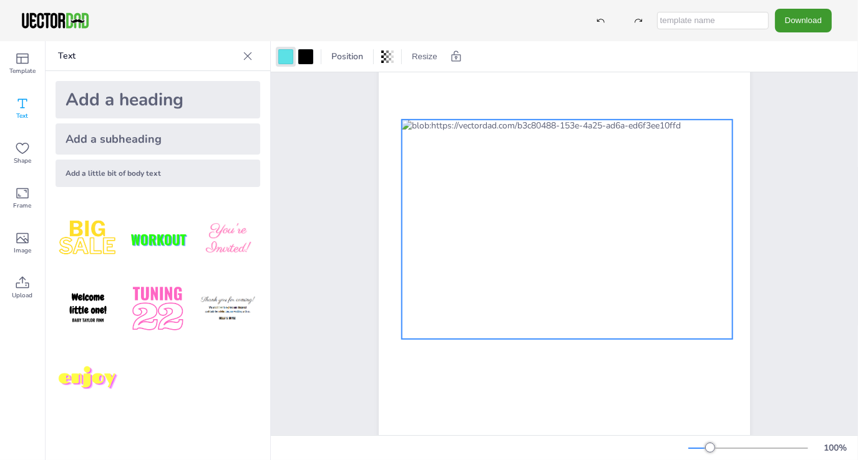
drag, startPoint x: 475, startPoint y: 253, endPoint x: 453, endPoint y: 254, distance: 21.8
click at [453, 254] on div at bounding box center [567, 230] width 331 height 220
click at [14, 62] on div "Template" at bounding box center [22, 63] width 45 height 45
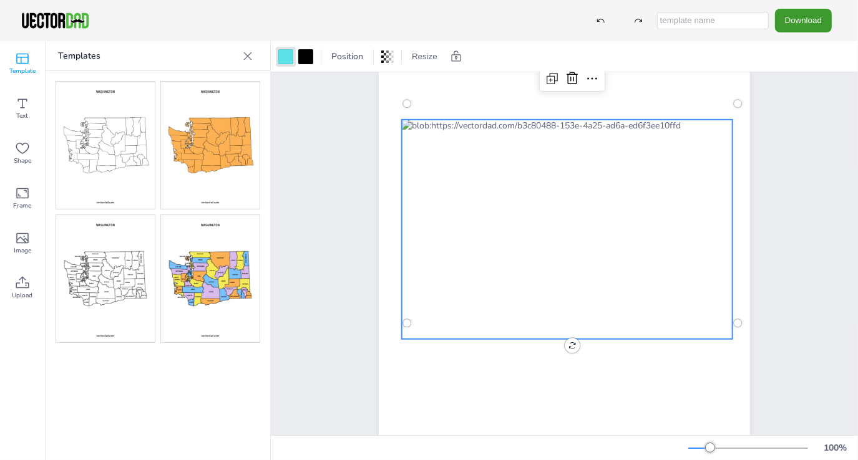
click at [206, 263] on img at bounding box center [210, 278] width 99 height 127
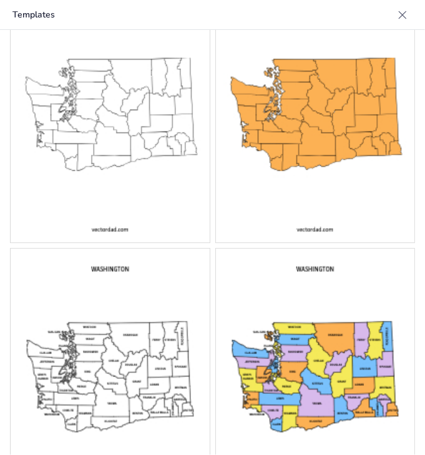
scroll to position [102, 0]
